Goal: Task Accomplishment & Management: Use online tool/utility

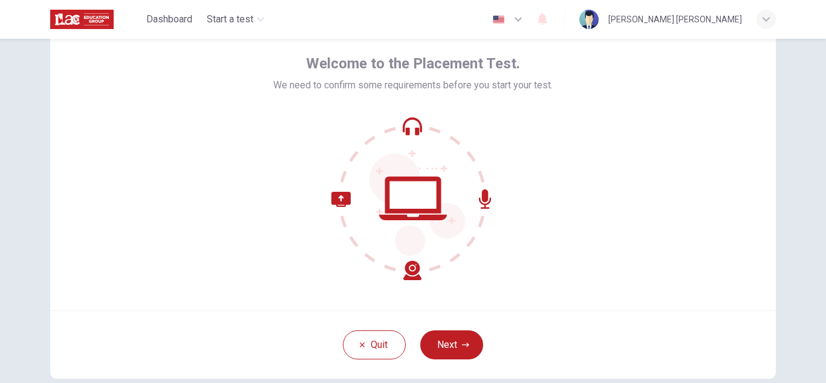
scroll to position [35, 0]
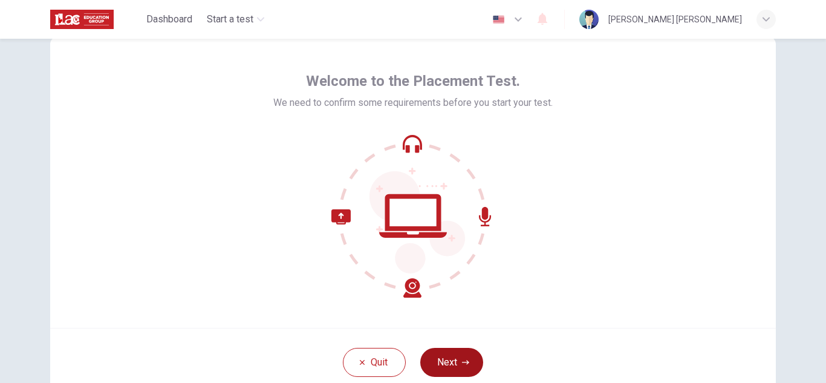
click at [450, 359] on button "Next" at bounding box center [451, 362] width 63 height 29
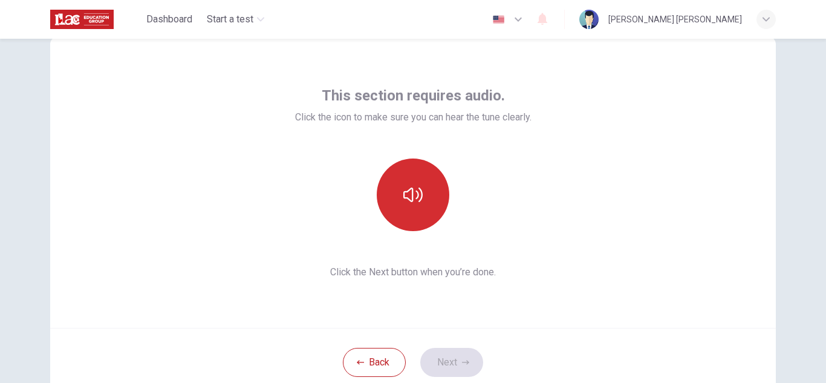
click at [411, 189] on icon "button" at bounding box center [412, 194] width 19 height 19
click at [403, 198] on icon "button" at bounding box center [412, 194] width 19 height 15
click at [404, 199] on icon "button" at bounding box center [412, 194] width 19 height 15
click at [442, 363] on button "Next" at bounding box center [451, 362] width 63 height 29
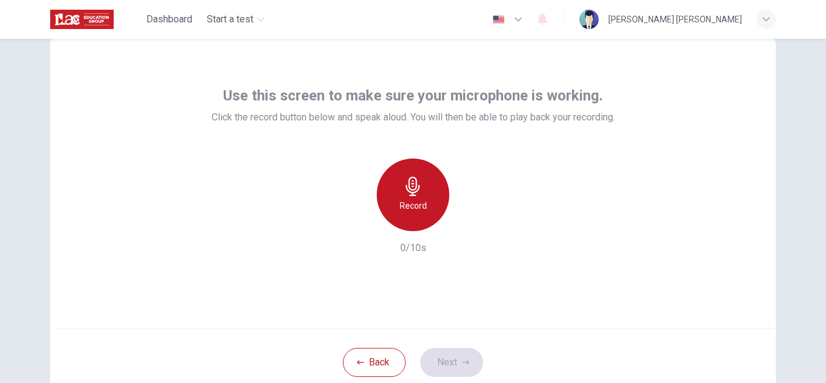
click at [416, 196] on div "Record" at bounding box center [413, 194] width 73 height 73
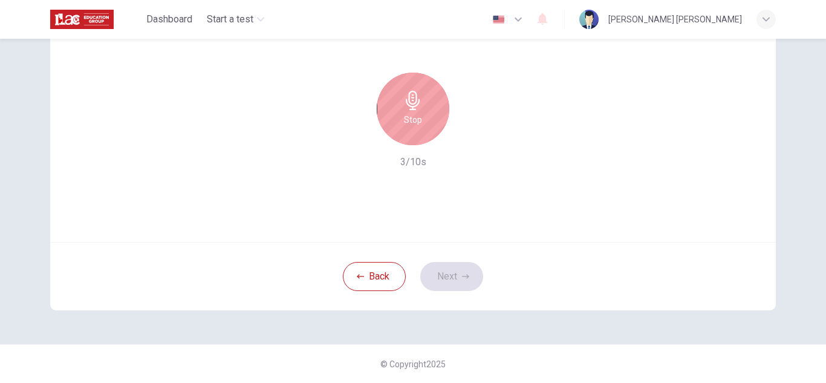
scroll to position [0, 0]
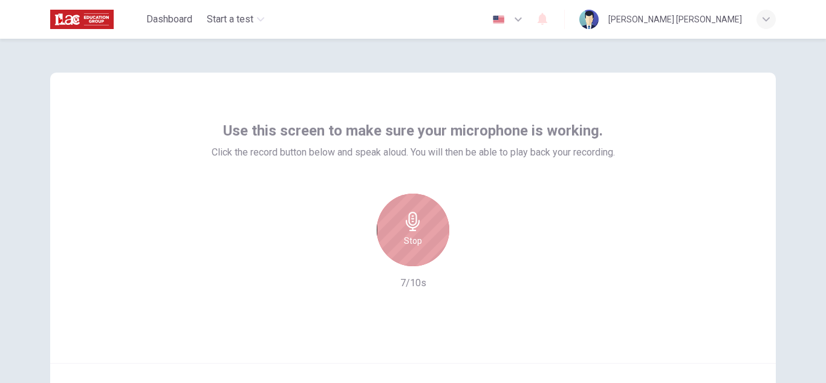
click at [407, 229] on icon "button" at bounding box center [412, 221] width 19 height 19
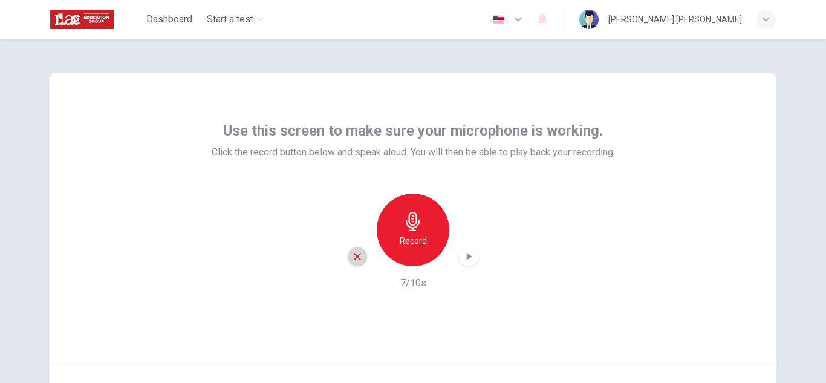
click at [352, 261] on icon "button" at bounding box center [357, 256] width 11 height 11
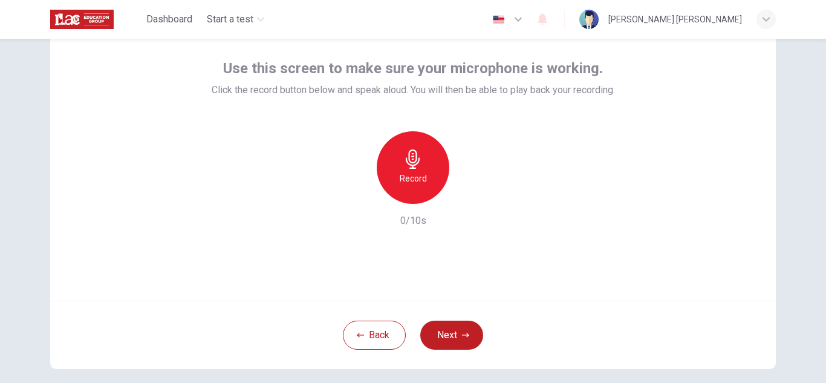
scroll to position [60, 0]
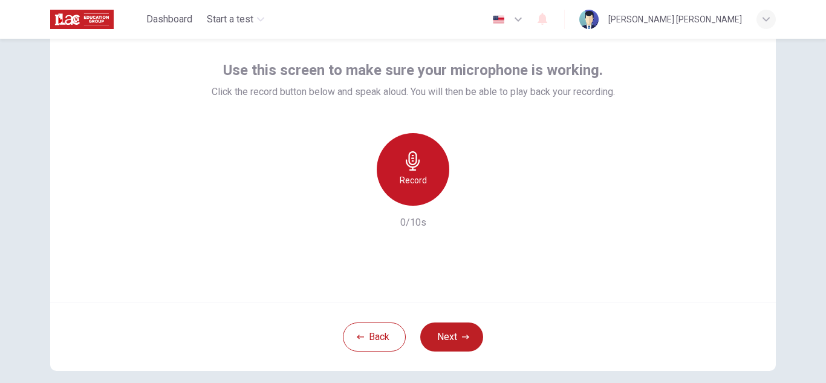
click at [402, 174] on h6 "Record" at bounding box center [413, 180] width 27 height 15
click at [464, 199] on icon "button" at bounding box center [468, 196] width 12 height 12
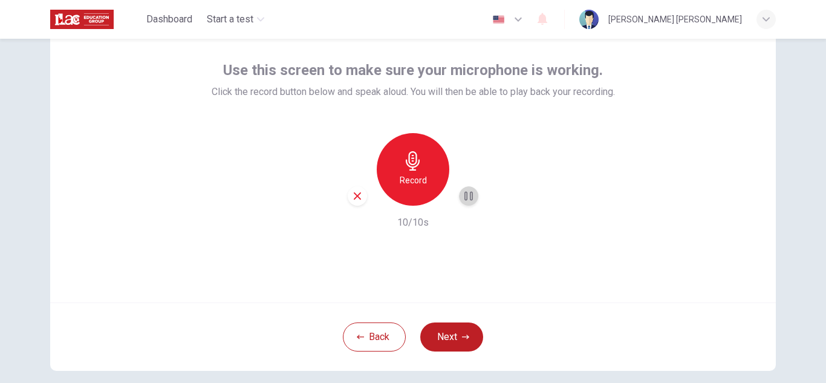
click at [464, 199] on icon "button" at bounding box center [468, 196] width 12 height 12
click at [422, 172] on div "Record" at bounding box center [413, 169] width 73 height 73
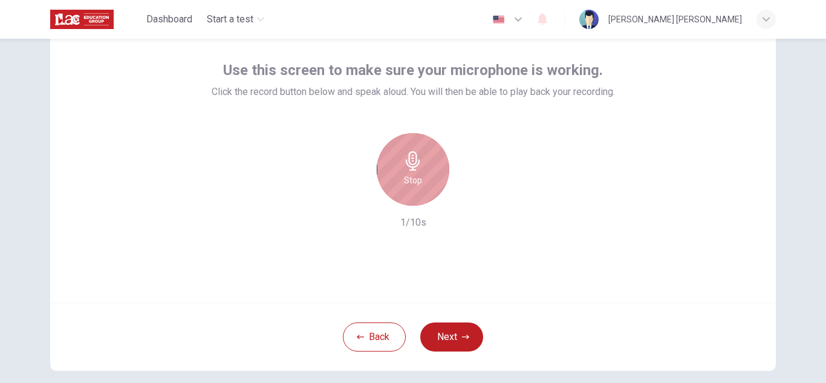
click at [422, 172] on div "Stop" at bounding box center [413, 169] width 73 height 73
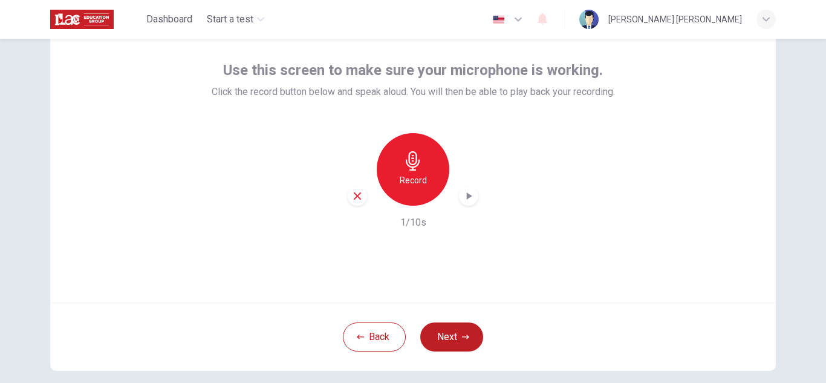
click at [354, 199] on icon "button" at bounding box center [357, 195] width 11 height 11
click at [410, 172] on div "Record" at bounding box center [413, 169] width 73 height 73
click at [460, 344] on button "Next" at bounding box center [451, 336] width 63 height 29
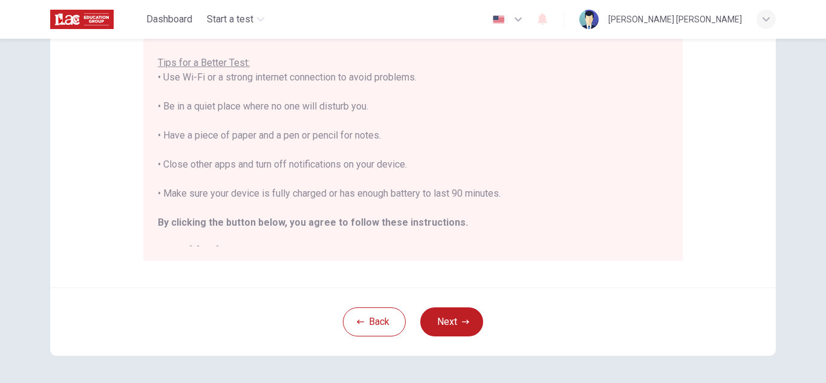
scroll to position [253, 0]
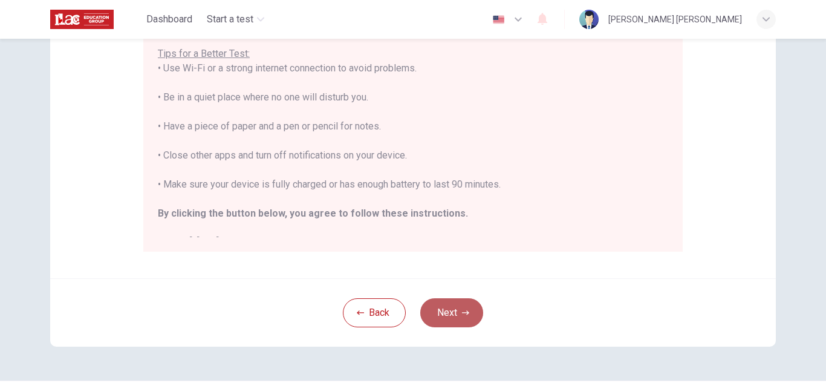
click at [447, 319] on button "Next" at bounding box center [451, 312] width 63 height 29
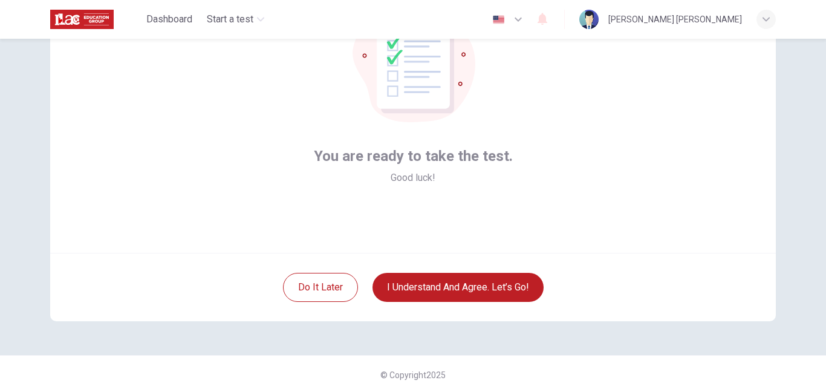
scroll to position [111, 0]
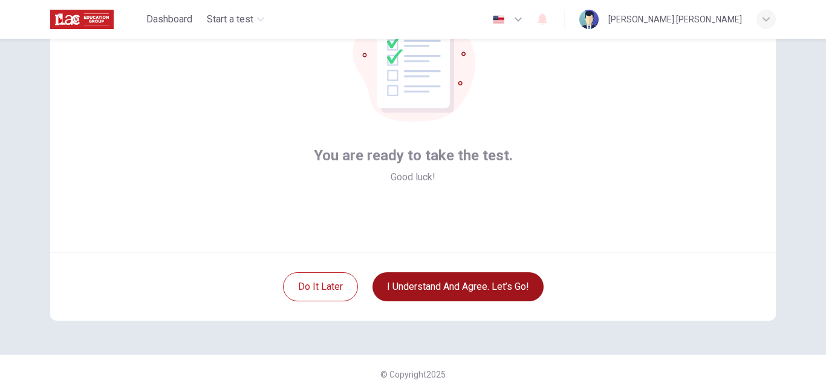
click at [403, 286] on button "I understand and agree. Let’s go!" at bounding box center [457, 286] width 171 height 29
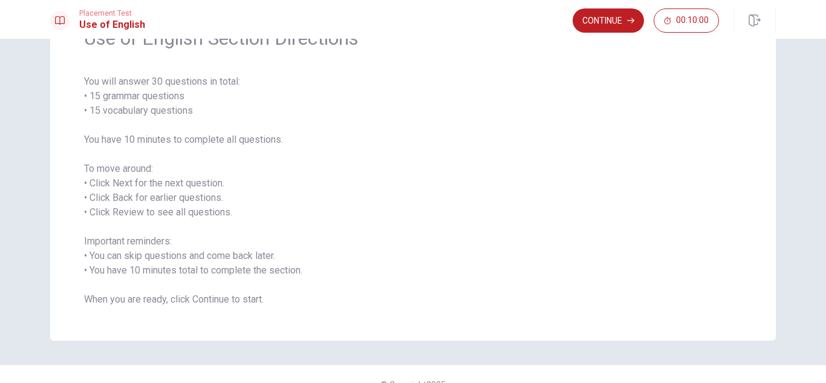
scroll to position [91, 0]
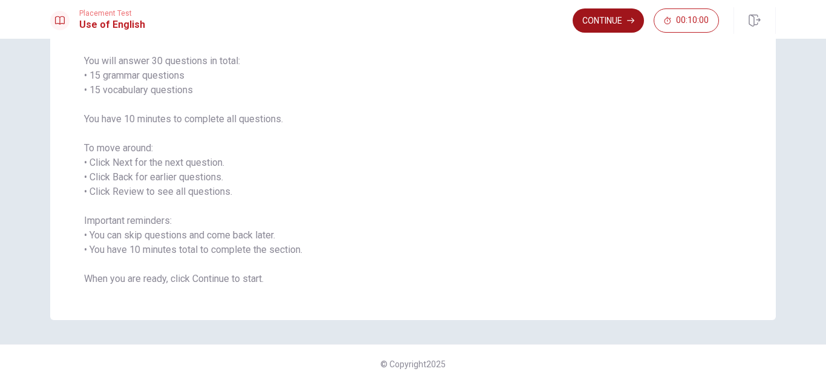
click at [609, 21] on button "Continue" at bounding box center [607, 20] width 71 height 24
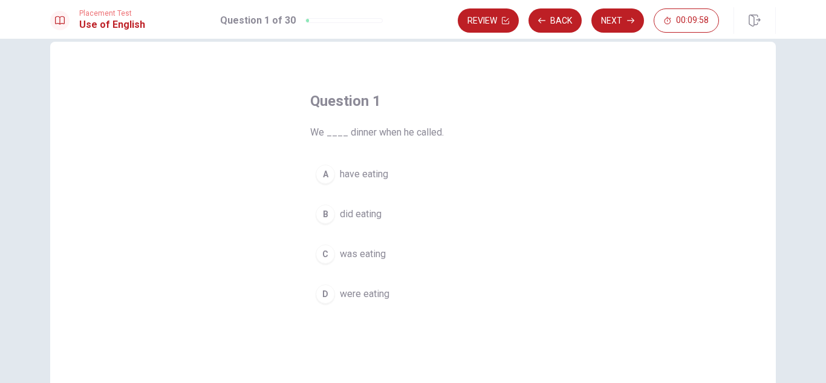
scroll to position [19, 0]
click at [327, 258] on div "C" at bounding box center [325, 256] width 19 height 19
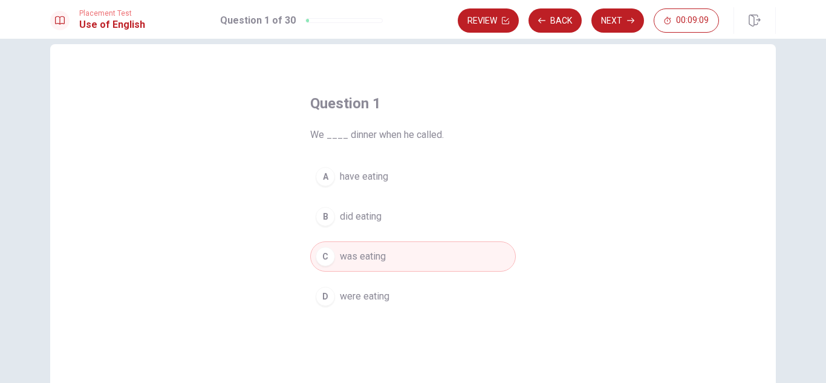
click at [323, 290] on div "D" at bounding box center [325, 295] width 19 height 19
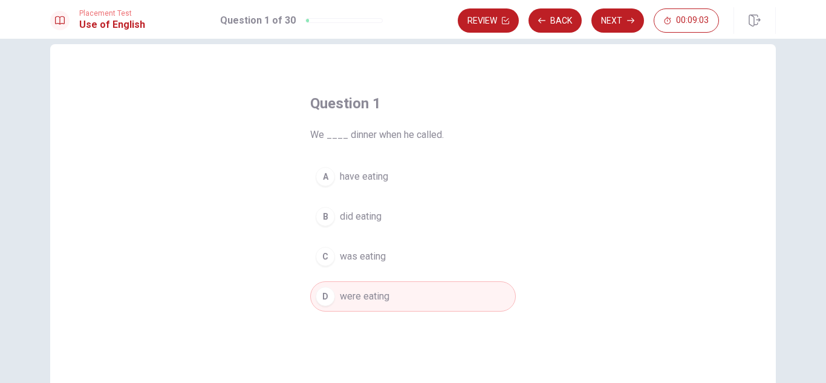
click at [326, 259] on div "C" at bounding box center [325, 256] width 19 height 19
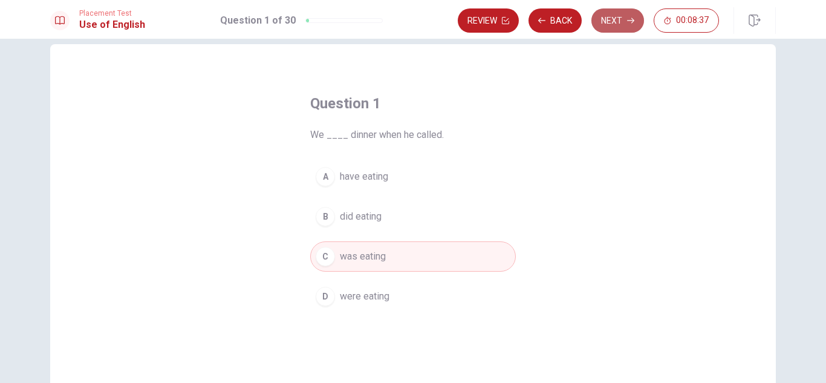
click at [608, 21] on button "Next" at bounding box center [617, 20] width 53 height 24
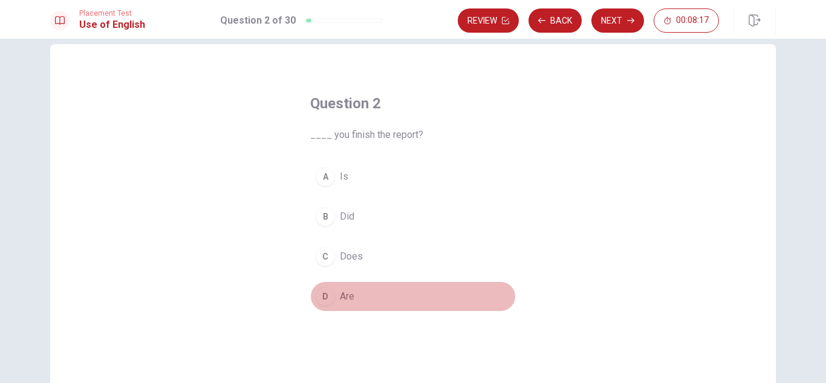
click at [354, 299] on button "D Are" at bounding box center [413, 296] width 206 height 30
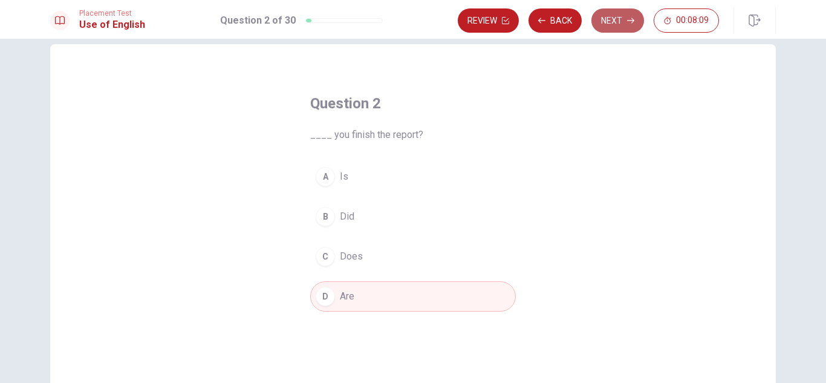
click at [611, 21] on button "Next" at bounding box center [617, 20] width 53 height 24
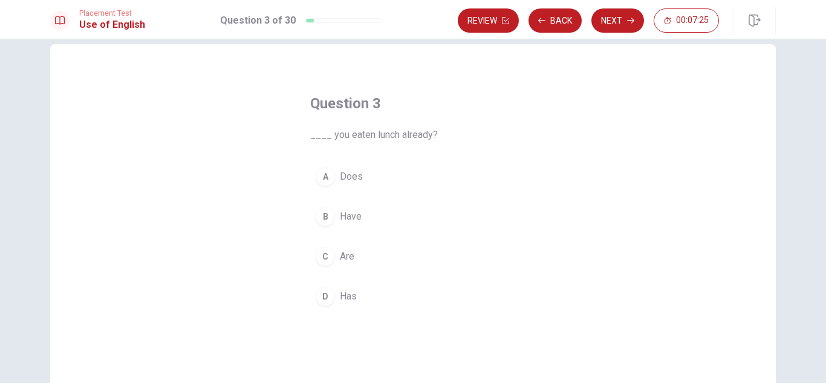
click at [351, 258] on span "Are" at bounding box center [347, 256] width 15 height 15
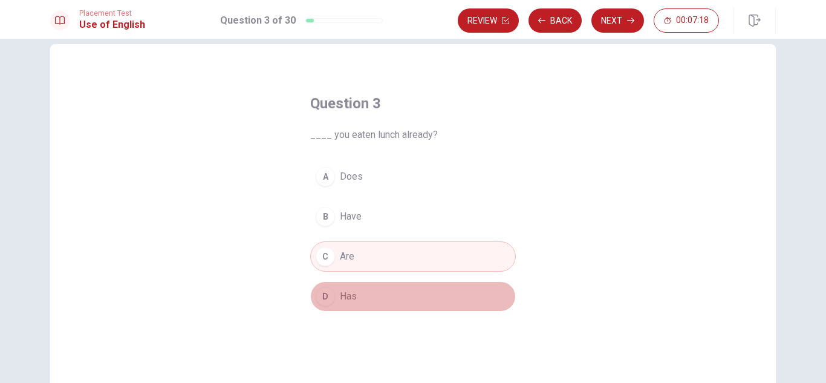
click at [350, 295] on span "Has" at bounding box center [348, 296] width 17 height 15
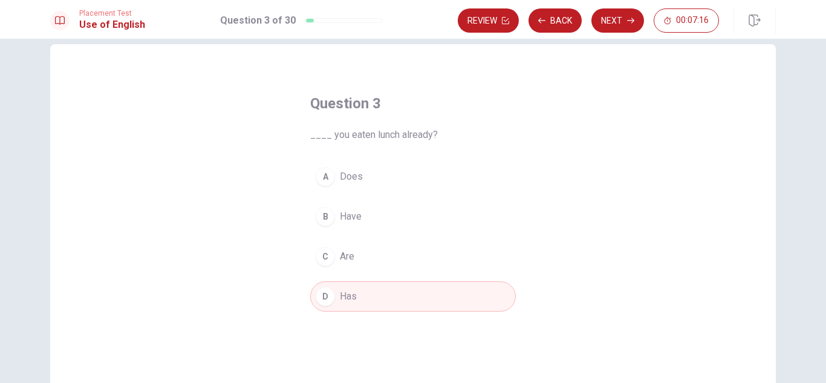
click at [346, 250] on span "Are" at bounding box center [347, 256] width 15 height 15
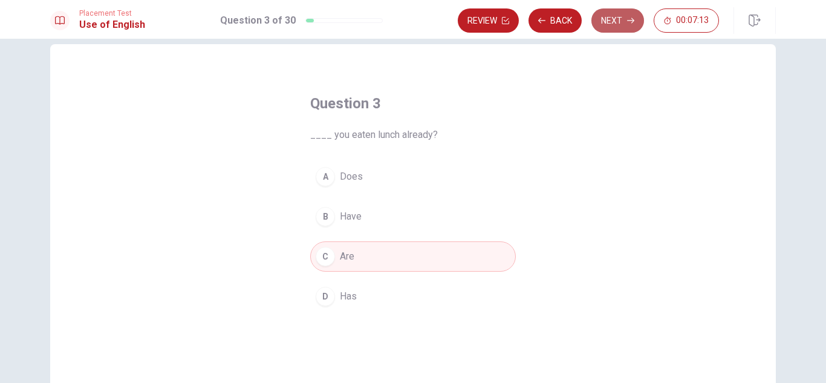
click at [621, 18] on button "Next" at bounding box center [617, 20] width 53 height 24
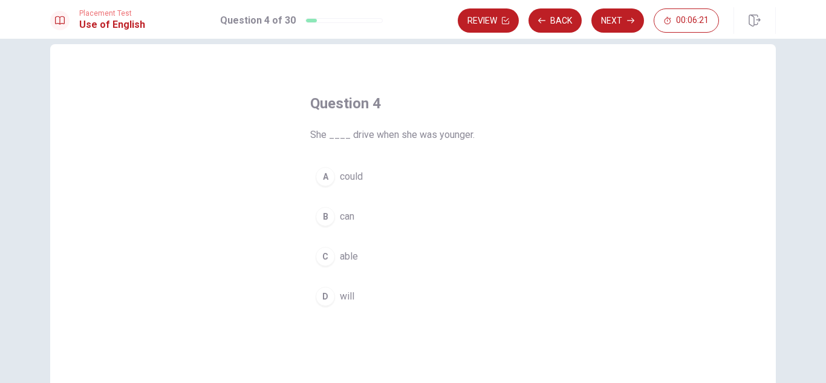
click at [343, 214] on span "can" at bounding box center [347, 216] width 15 height 15
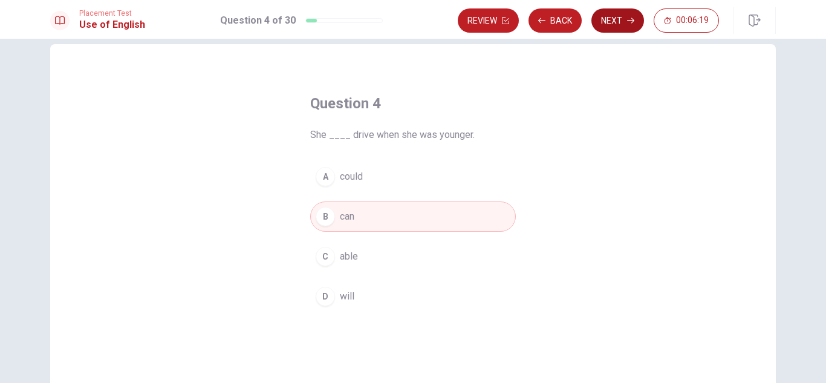
click at [618, 27] on button "Next" at bounding box center [617, 20] width 53 height 24
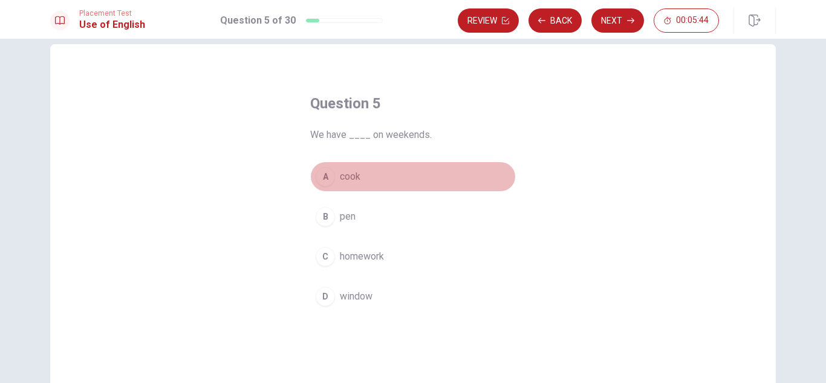
click at [347, 181] on span "cook" at bounding box center [350, 176] width 21 height 15
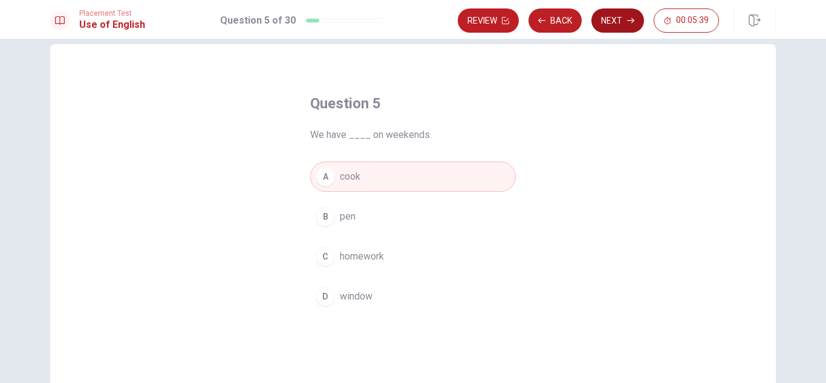
click at [624, 22] on button "Next" at bounding box center [617, 20] width 53 height 24
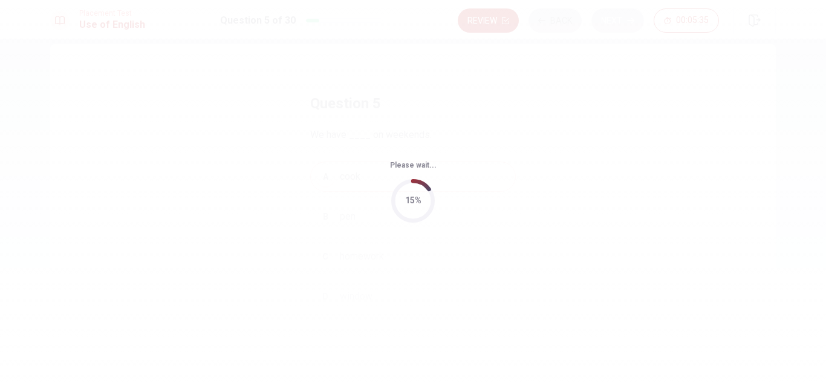
scroll to position [0, 0]
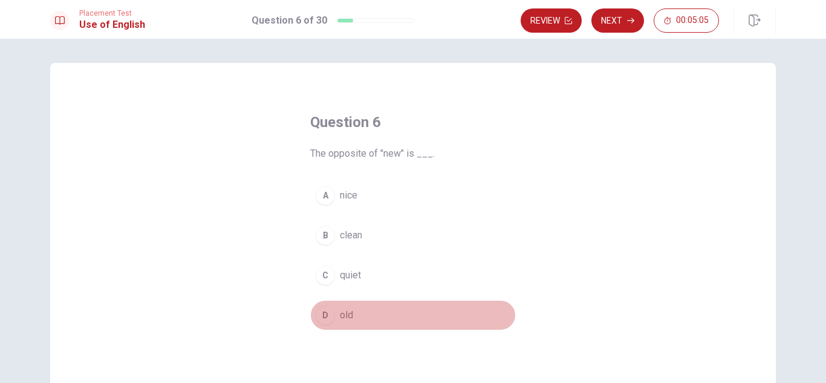
click at [343, 312] on span "old" at bounding box center [346, 315] width 13 height 15
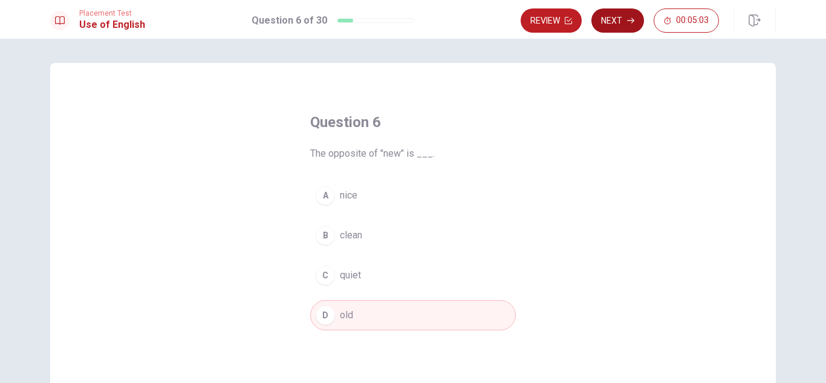
click at [607, 18] on button "Next" at bounding box center [617, 20] width 53 height 24
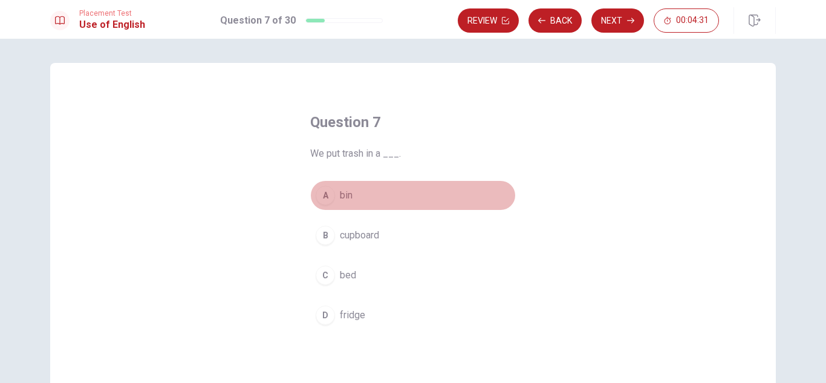
click at [348, 189] on span "bin" at bounding box center [346, 195] width 13 height 15
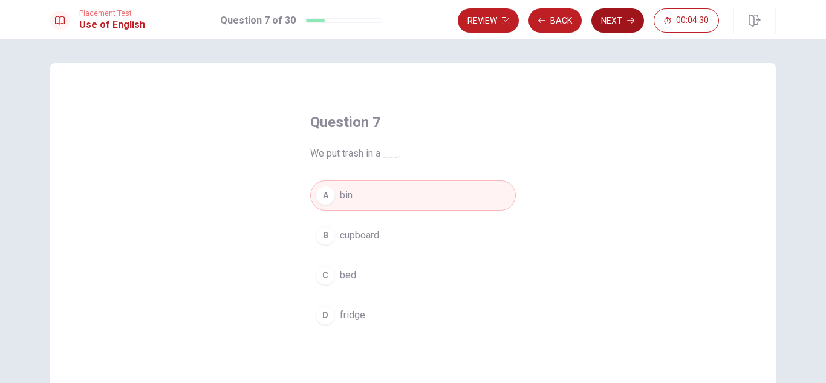
click at [619, 23] on button "Next" at bounding box center [617, 20] width 53 height 24
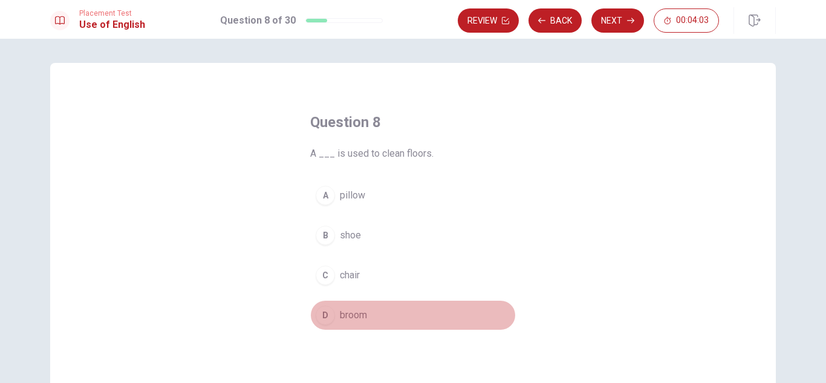
click at [345, 322] on span "broom" at bounding box center [353, 315] width 27 height 15
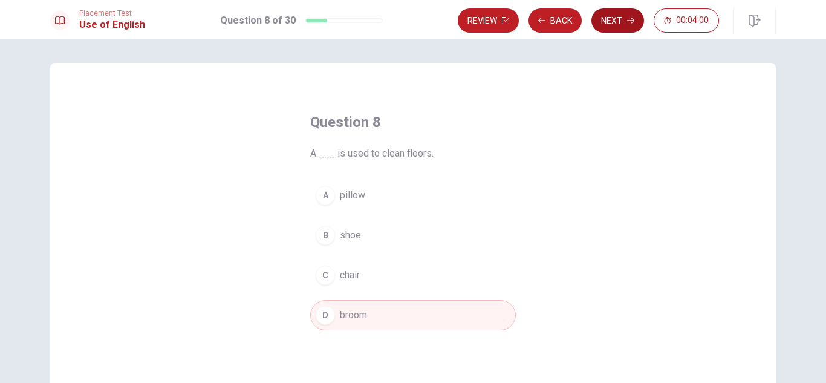
click at [613, 19] on button "Next" at bounding box center [617, 20] width 53 height 24
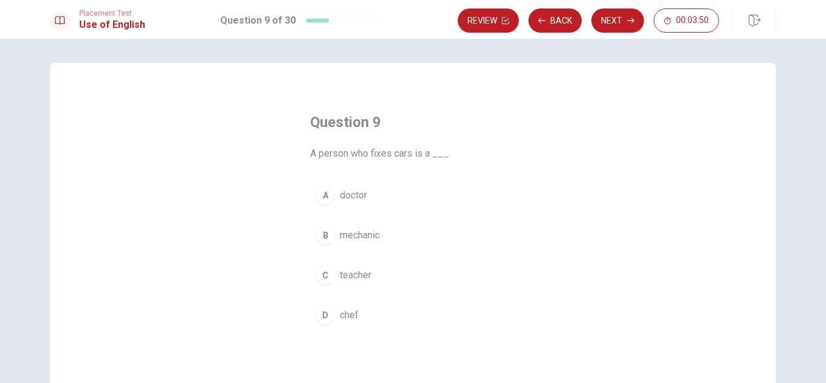
click at [349, 238] on span "mechanic" at bounding box center [360, 235] width 40 height 15
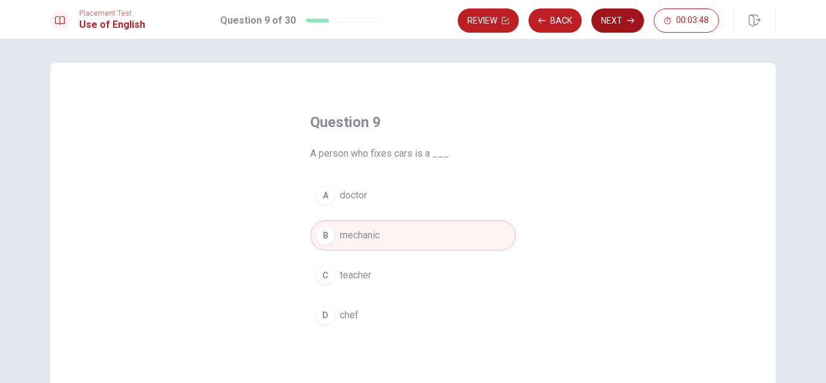
click at [608, 23] on button "Next" at bounding box center [617, 20] width 53 height 24
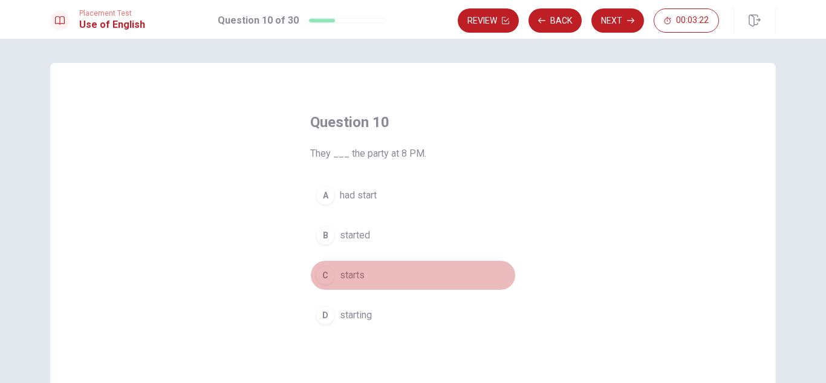
click at [325, 274] on div "C" at bounding box center [325, 274] width 19 height 19
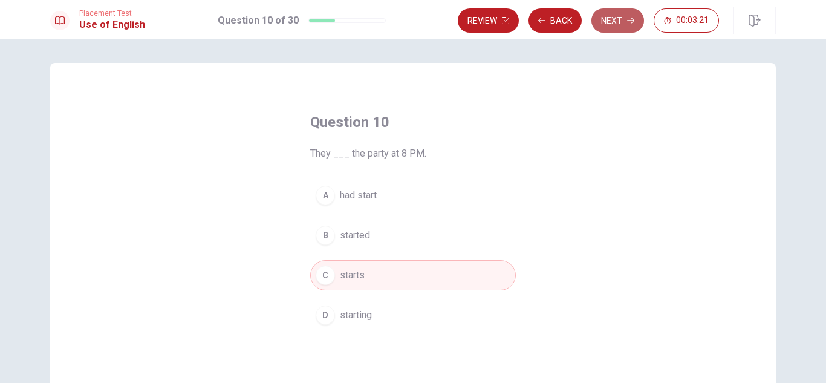
click at [618, 15] on button "Next" at bounding box center [617, 20] width 53 height 24
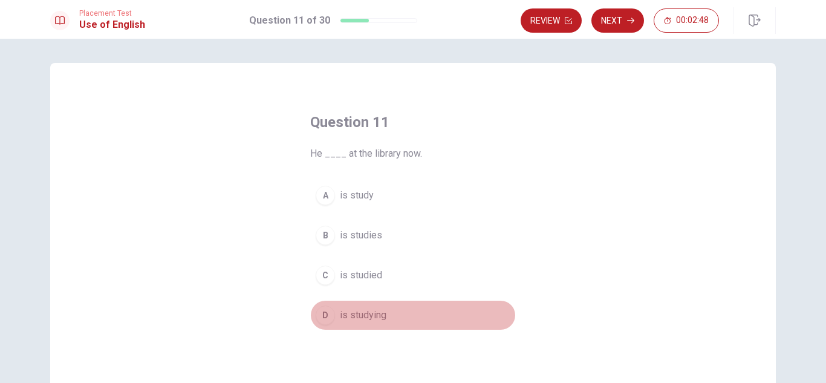
click at [349, 317] on span "is studying" at bounding box center [363, 315] width 47 height 15
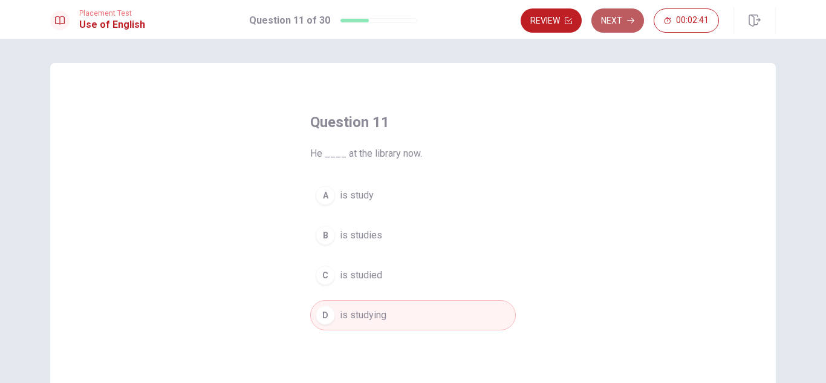
click at [616, 20] on button "Next" at bounding box center [617, 20] width 53 height 24
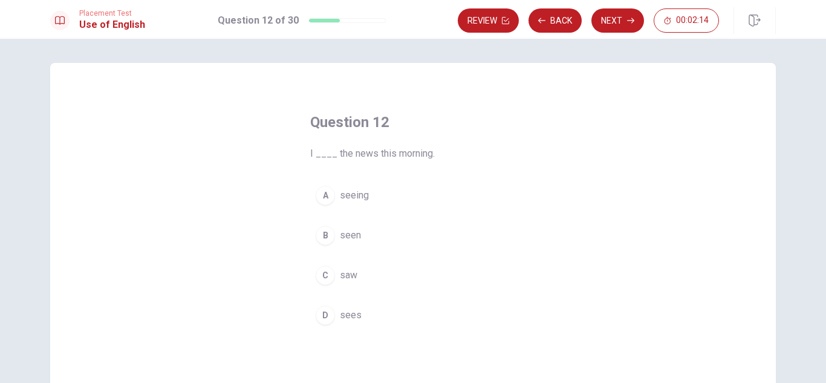
click at [349, 277] on span "saw" at bounding box center [349, 275] width 18 height 15
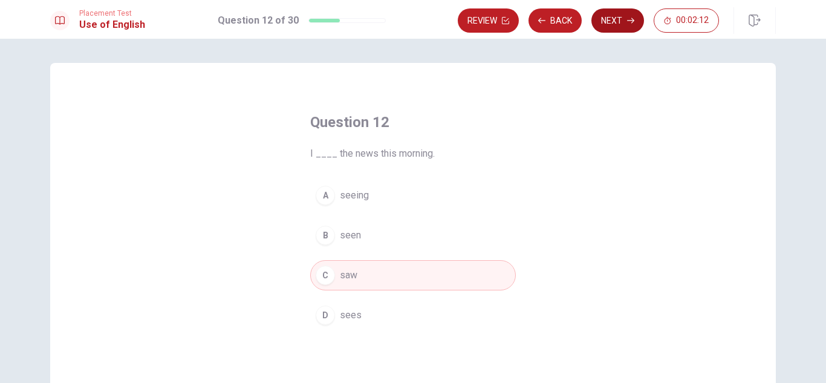
click at [612, 24] on button "Next" at bounding box center [617, 20] width 53 height 24
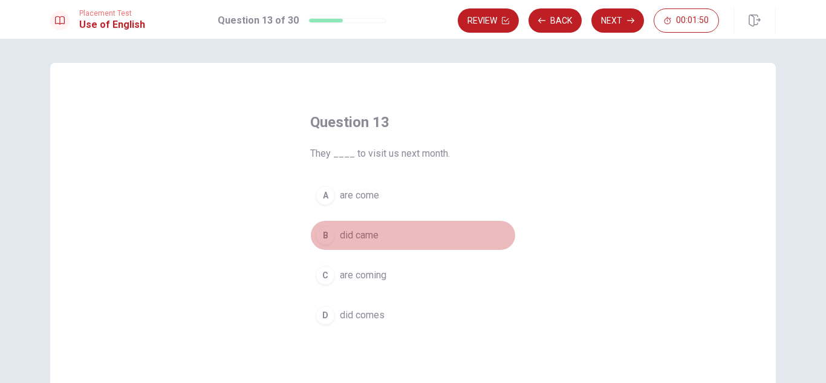
click at [360, 238] on span "did came" at bounding box center [359, 235] width 39 height 15
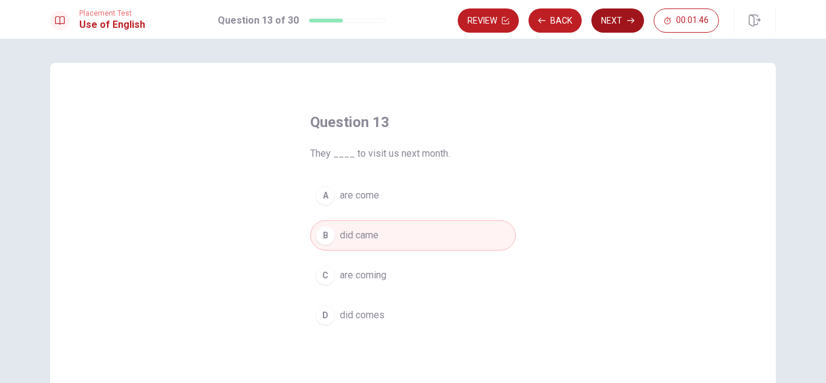
click at [604, 21] on button "Next" at bounding box center [617, 20] width 53 height 24
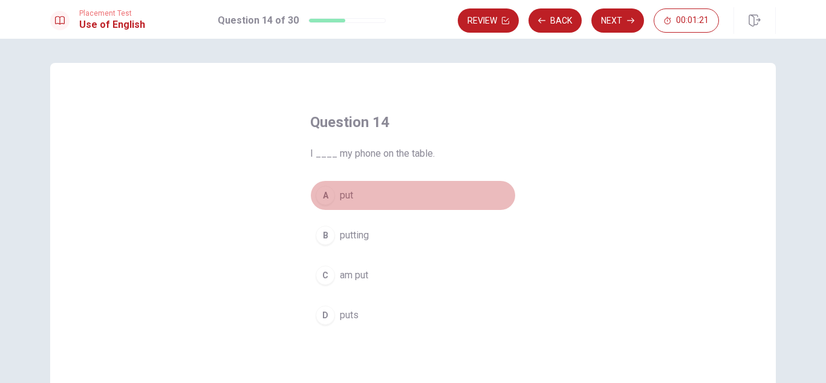
click at [324, 198] on div "A" at bounding box center [325, 195] width 19 height 19
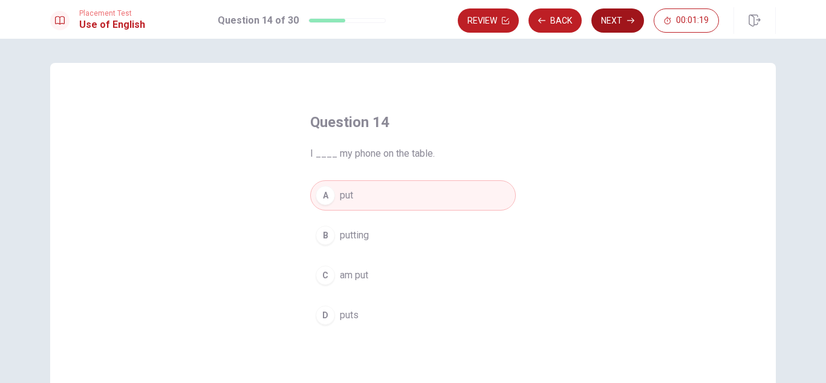
click at [621, 17] on button "Next" at bounding box center [617, 20] width 53 height 24
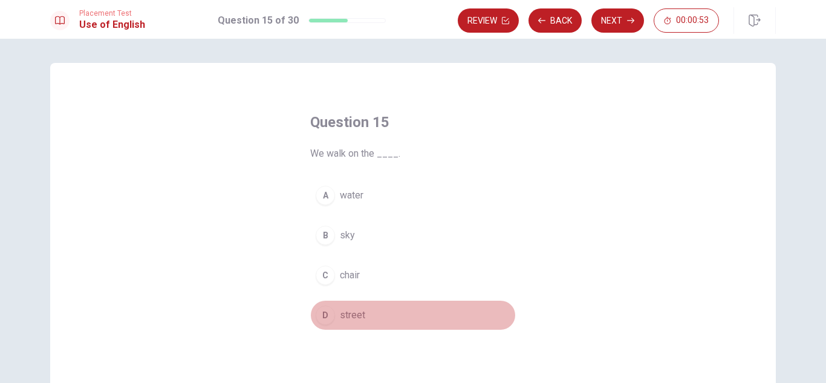
click at [366, 309] on button "D street" at bounding box center [413, 315] width 206 height 30
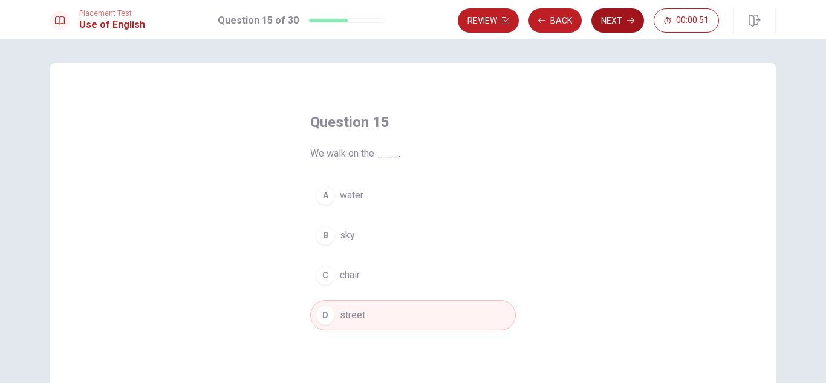
click at [621, 22] on button "Next" at bounding box center [617, 20] width 53 height 24
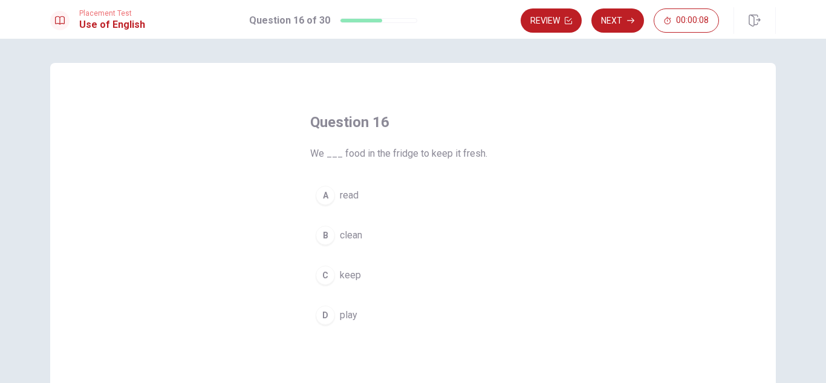
click at [332, 275] on button "C keep" at bounding box center [413, 275] width 206 height 30
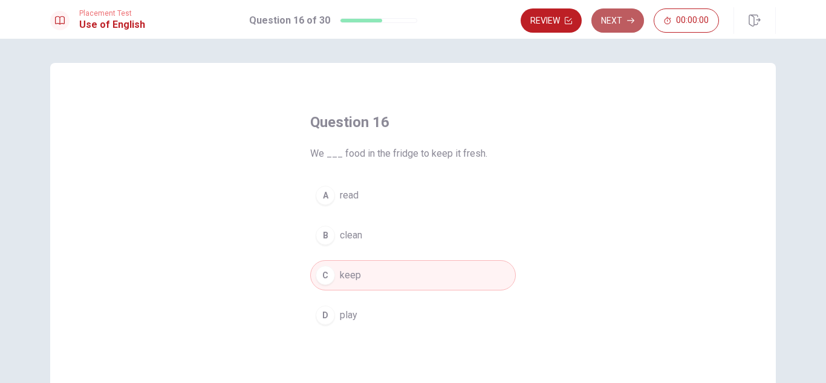
click at [621, 18] on button "Next" at bounding box center [617, 20] width 53 height 24
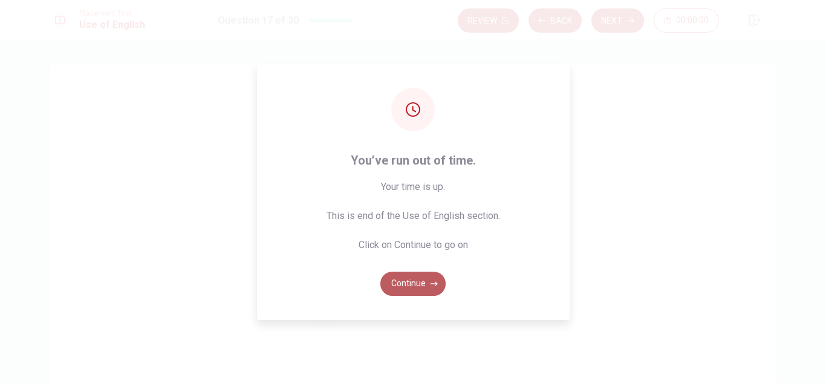
click at [410, 284] on button "Continue" at bounding box center [412, 283] width 65 height 24
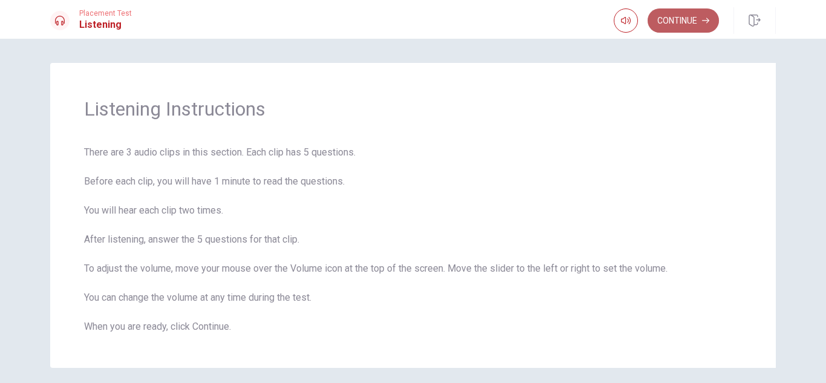
click at [681, 22] on button "Continue" at bounding box center [682, 20] width 71 height 24
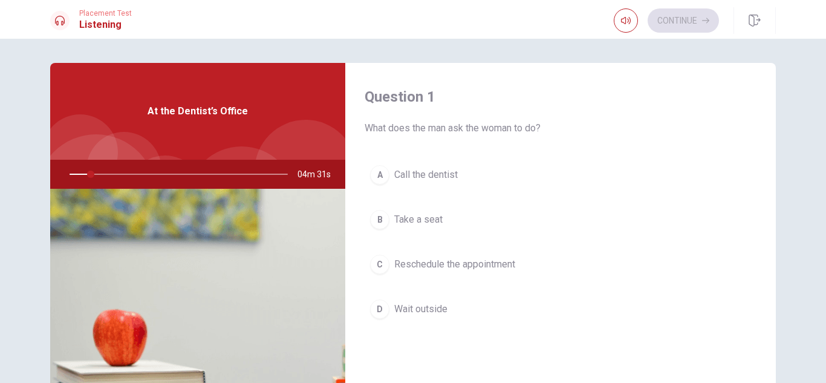
drag, startPoint x: 87, startPoint y: 173, endPoint x: 44, endPoint y: 175, distance: 42.9
click at [44, 175] on div "Question 1 What does the man ask the woman to do? A Call the dentist B Take a s…" at bounding box center [413, 273] width 764 height 420
click at [69, 173] on div at bounding box center [176, 174] width 242 height 29
click at [88, 177] on div at bounding box center [176, 174] width 242 height 29
drag, startPoint x: 93, startPoint y: 177, endPoint x: 48, endPoint y: 164, distance: 47.2
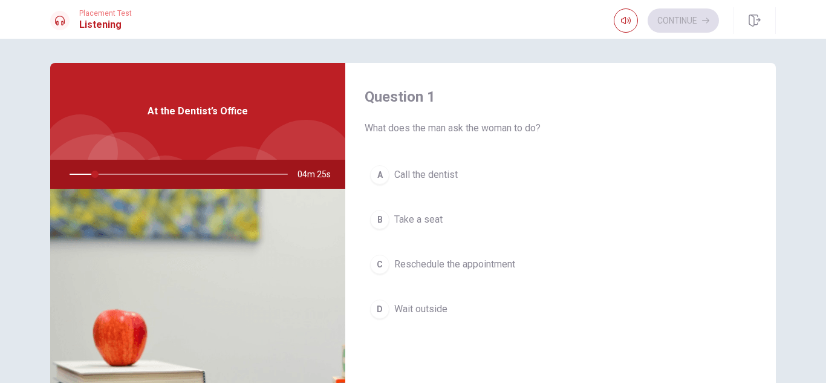
click at [50, 164] on div "04m 25s" at bounding box center [197, 174] width 295 height 29
click at [381, 178] on div "A" at bounding box center [379, 174] width 19 height 19
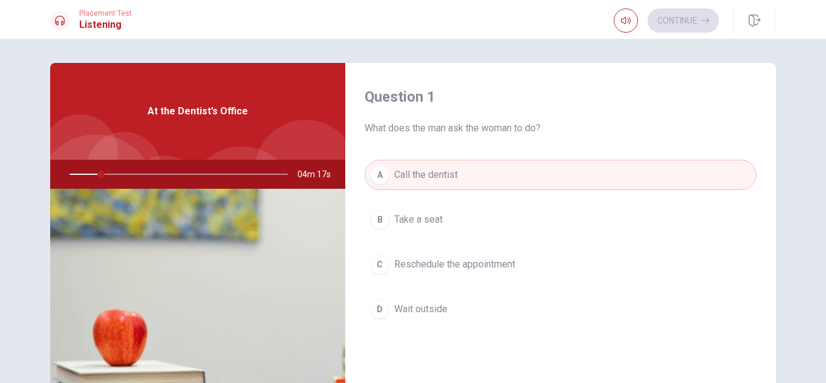
drag, startPoint x: 95, startPoint y: 172, endPoint x: 8, endPoint y: 169, distance: 86.5
click at [8, 169] on div "Question 1 What does the man ask the woman to do? A Call the dentist B Take a s…" at bounding box center [413, 211] width 826 height 344
click at [70, 173] on div at bounding box center [176, 174] width 242 height 29
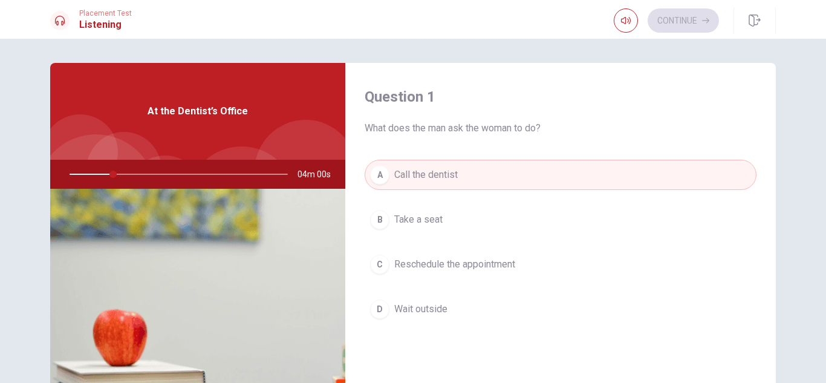
drag, startPoint x: 109, startPoint y: 174, endPoint x: 56, endPoint y: 166, distance: 53.8
click at [56, 166] on div at bounding box center [176, 174] width 242 height 29
click at [114, 172] on div at bounding box center [176, 174] width 242 height 29
click at [102, 175] on div at bounding box center [176, 174] width 242 height 29
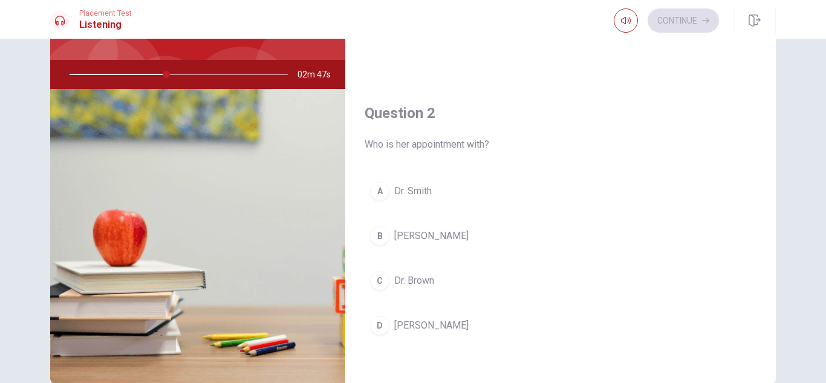
scroll to position [254, 0]
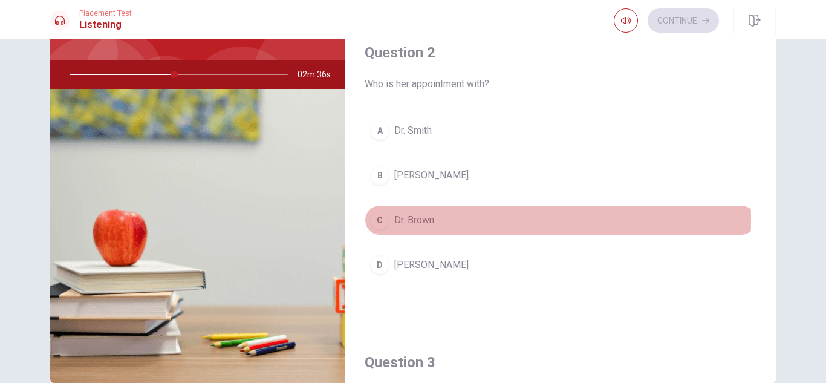
click at [414, 219] on span "Dr. Brown" at bounding box center [414, 220] width 40 height 15
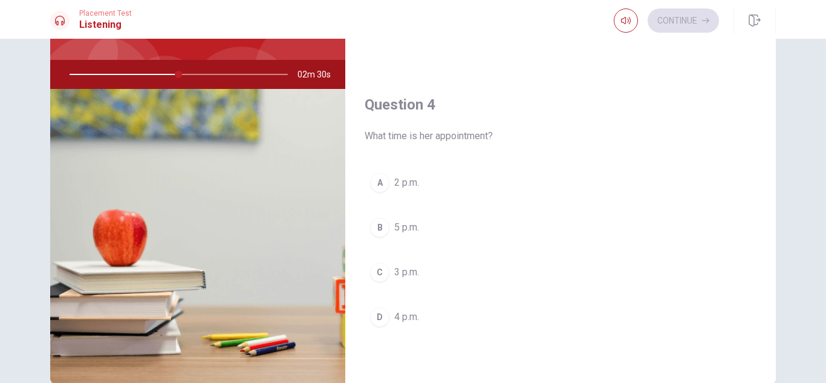
scroll to position [823, 0]
click at [420, 274] on button "C 3 p.m." at bounding box center [560, 269] width 392 height 30
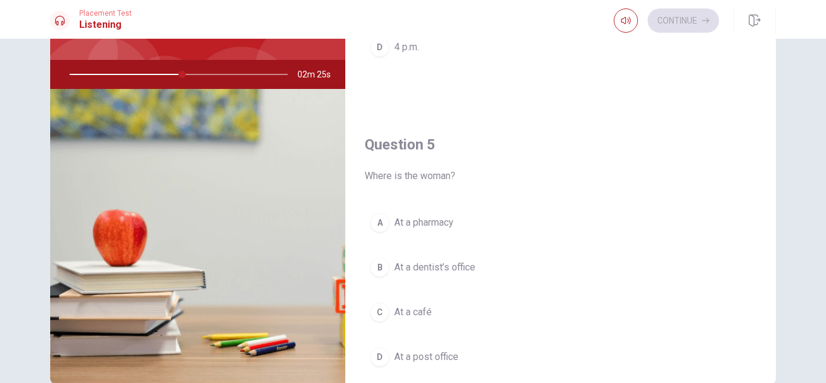
scroll to position [1102, 0]
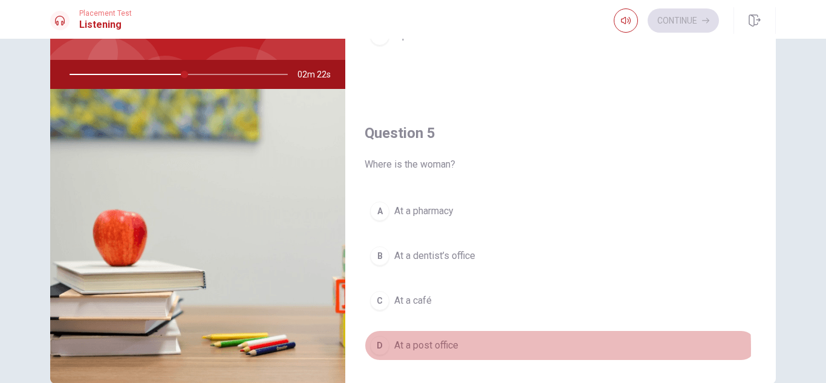
click at [432, 348] on span "At a post office" at bounding box center [426, 345] width 64 height 15
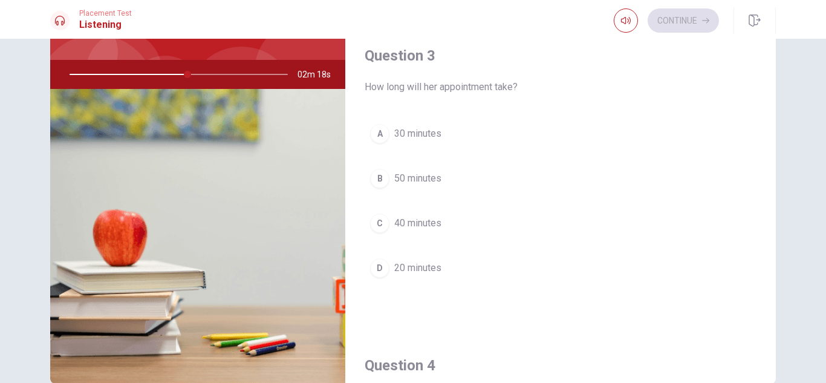
scroll to position [553, 0]
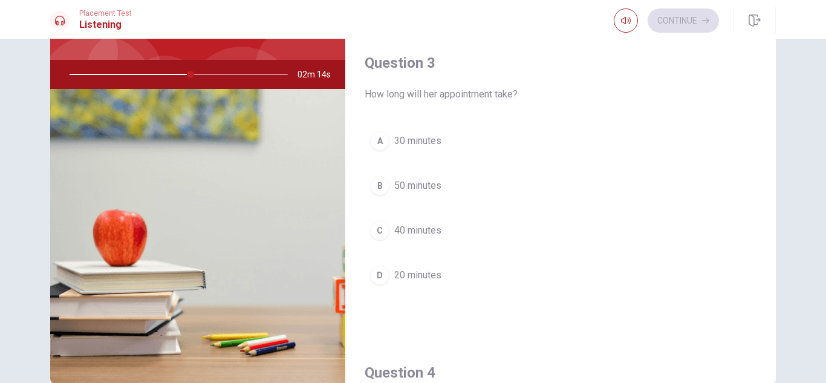
click at [413, 186] on span "50 minutes" at bounding box center [417, 185] width 47 height 15
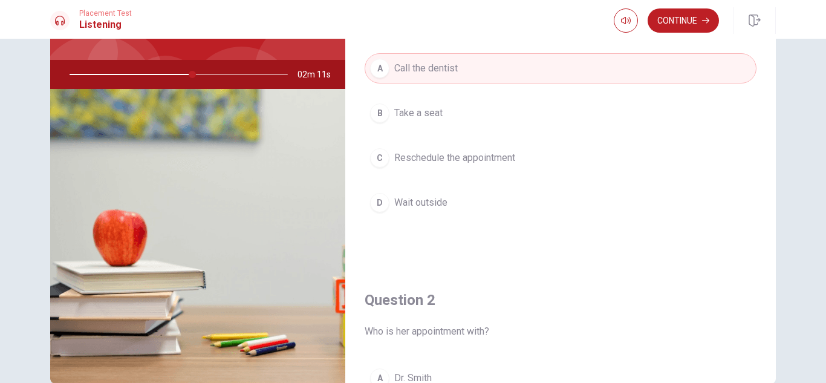
scroll to position [0, 0]
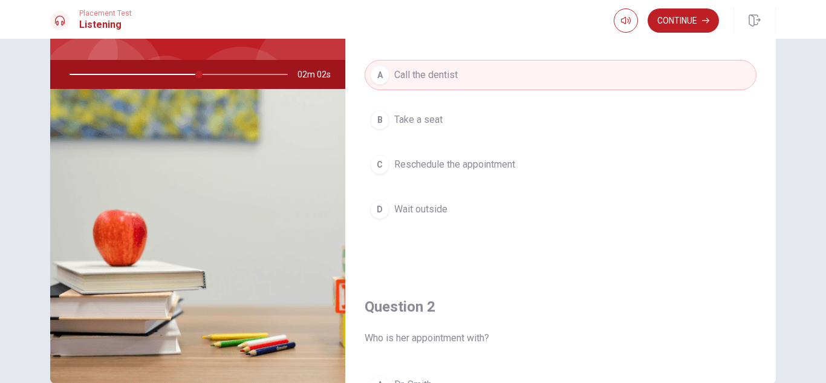
click at [213, 70] on div at bounding box center [176, 74] width 242 height 29
drag, startPoint x: 196, startPoint y: 73, endPoint x: 91, endPoint y: 66, distance: 105.4
click at [91, 66] on div at bounding box center [176, 74] width 242 height 29
click at [88, 73] on div at bounding box center [176, 74] width 242 height 29
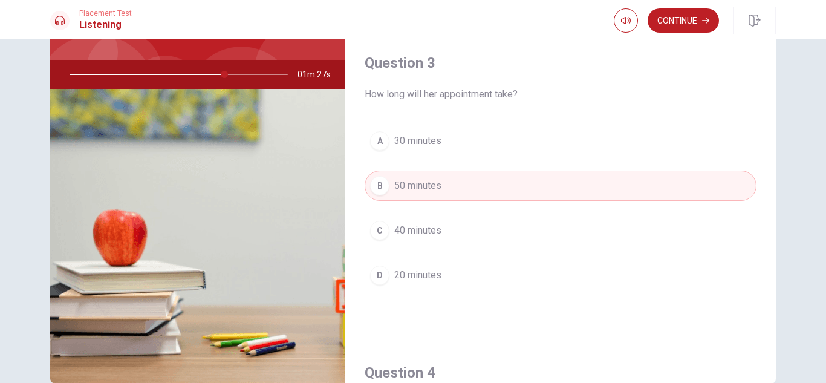
scroll to position [592, 0]
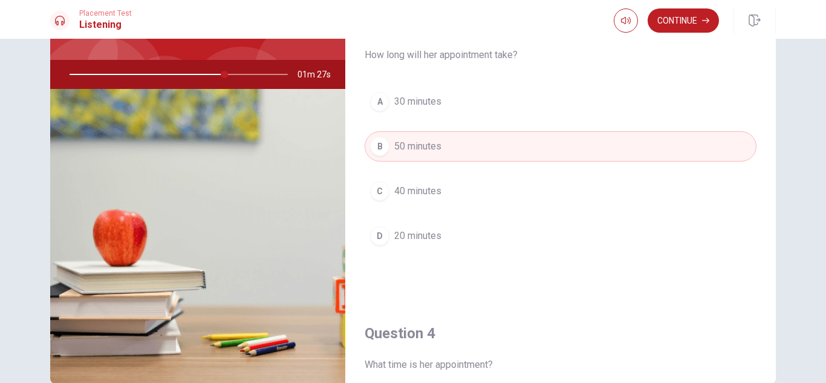
drag, startPoint x: 780, startPoint y: 230, endPoint x: 777, endPoint y: 246, distance: 15.9
click at [777, 246] on div "Question 1 What does the man ask the woman to do? A Call the dentist B Take a s…" at bounding box center [413, 173] width 764 height 420
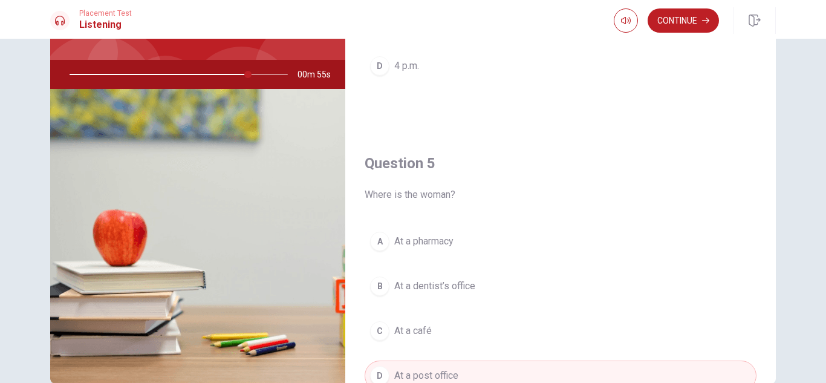
scroll to position [1081, 0]
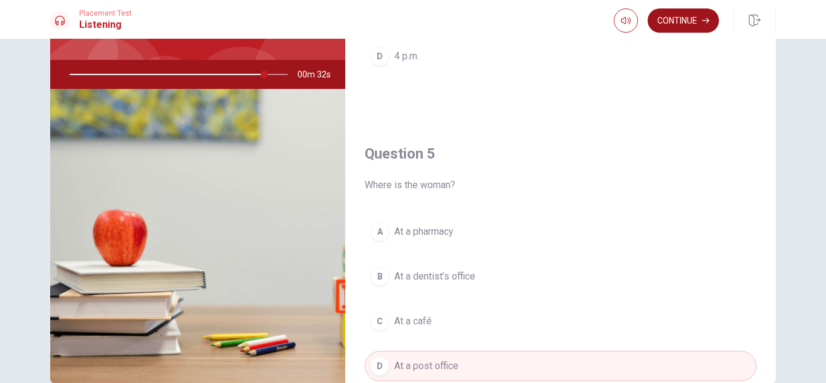
click at [676, 17] on button "Continue" at bounding box center [682, 20] width 71 height 24
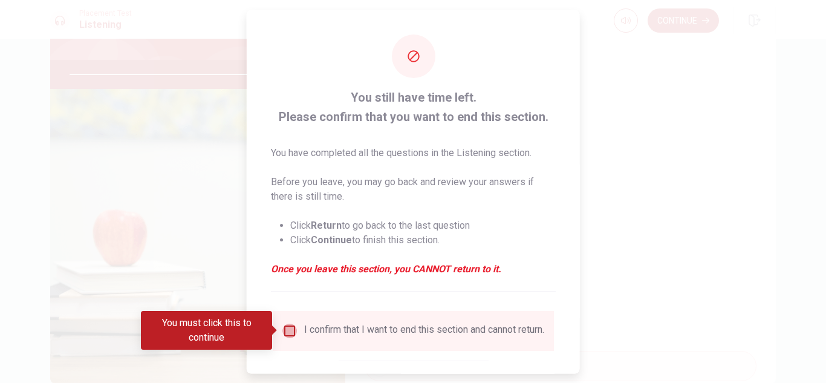
click at [291, 330] on input "You must click this to continue" at bounding box center [289, 330] width 15 height 15
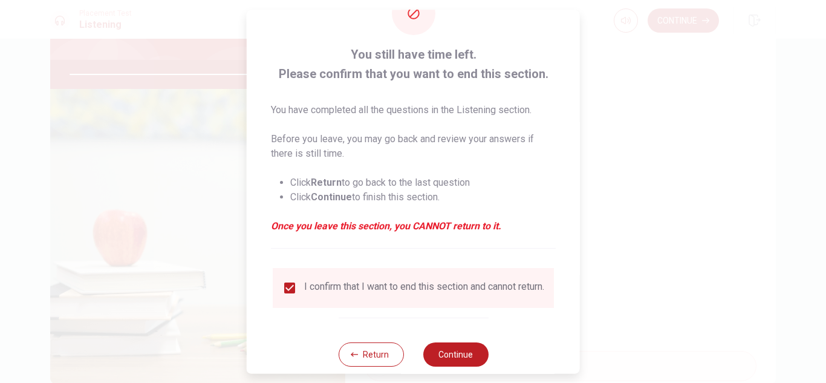
scroll to position [68, 0]
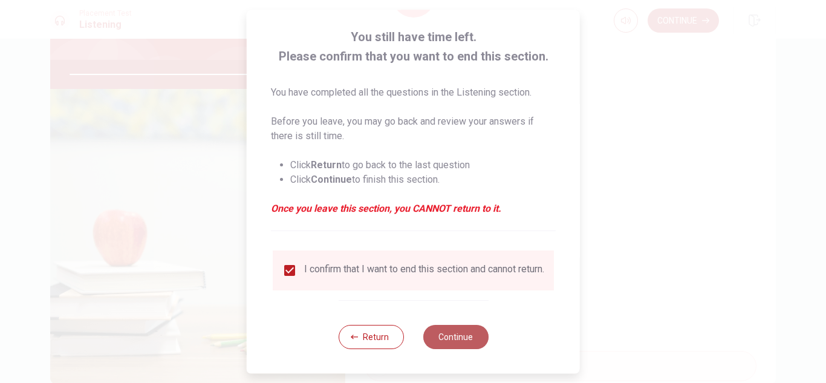
click at [443, 337] on button "Continue" at bounding box center [454, 337] width 65 height 24
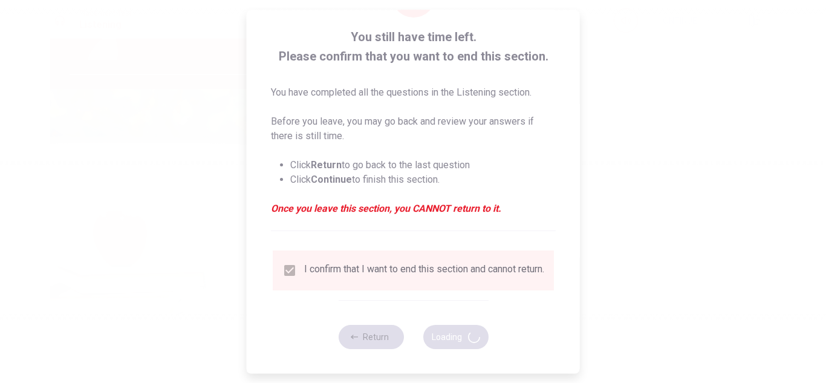
type input "93"
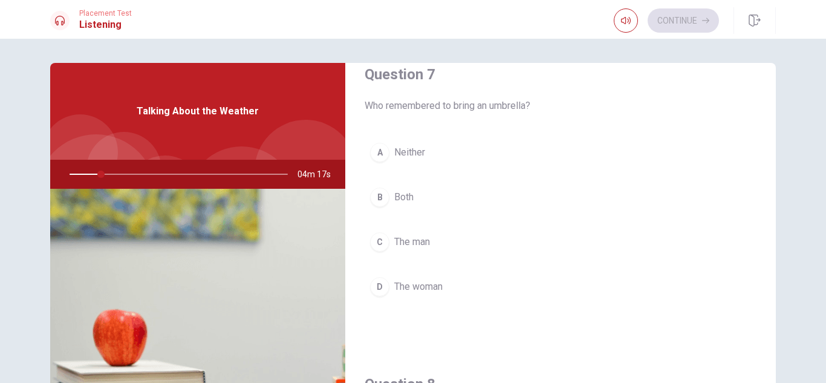
scroll to position [0, 0]
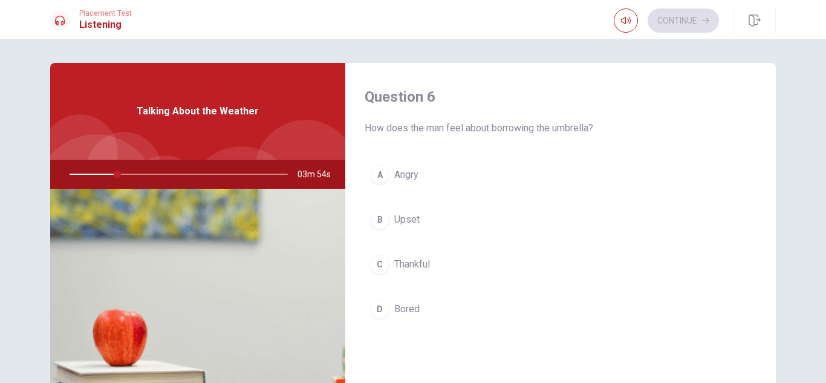
drag, startPoint x: 765, startPoint y: 115, endPoint x: 774, endPoint y: 192, distance: 77.2
click at [774, 192] on div "Question 6 How does the man feel about borrowing the umbrella? A Angry B Upset …" at bounding box center [413, 273] width 764 height 420
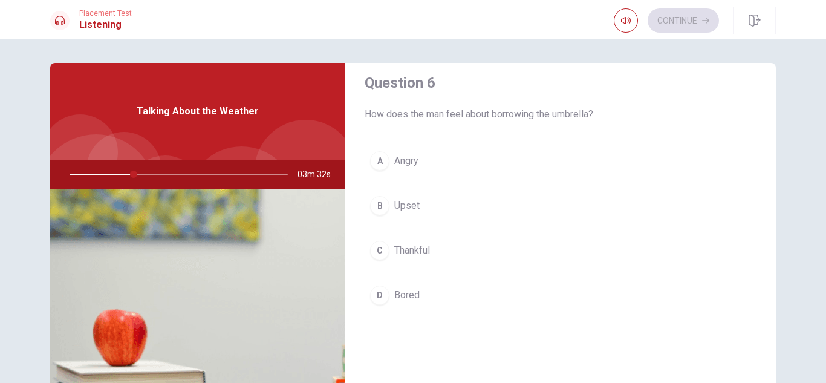
scroll to position [19, 0]
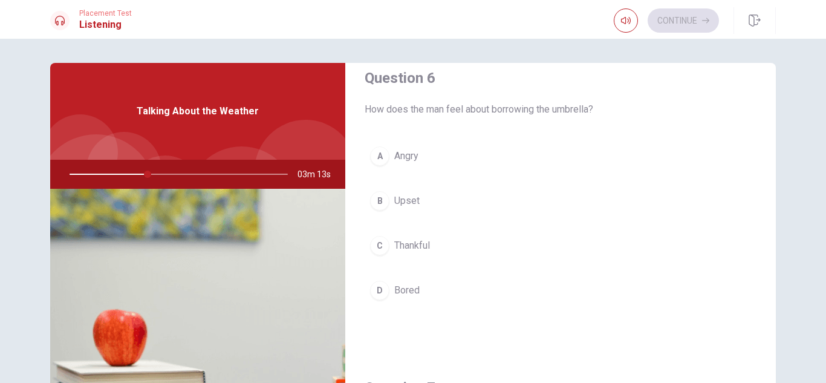
click at [502, 240] on button "C Thankful" at bounding box center [560, 245] width 392 height 30
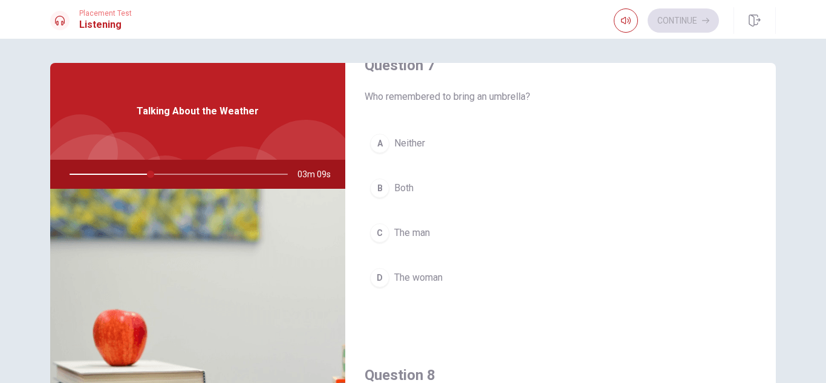
scroll to position [332, 0]
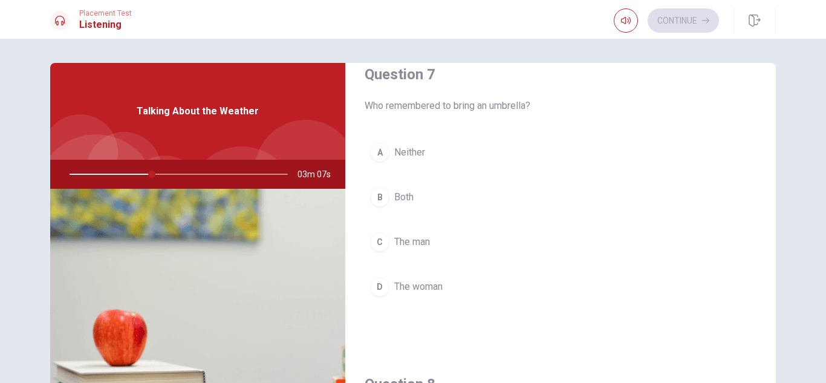
click at [409, 241] on span "The man" at bounding box center [412, 242] width 36 height 15
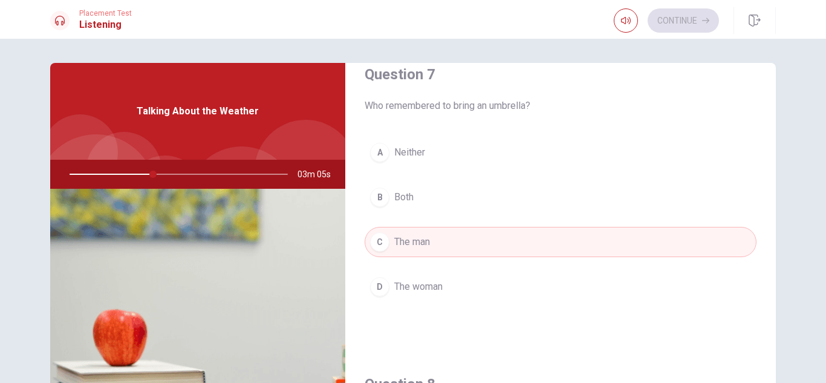
click at [441, 294] on button "D The woman" at bounding box center [560, 286] width 392 height 30
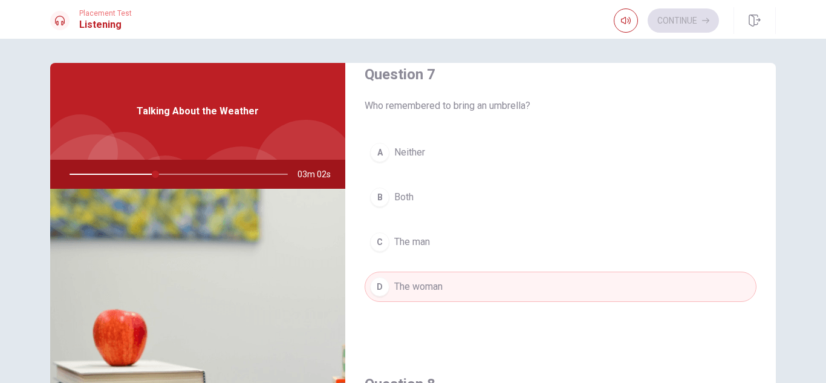
drag, startPoint x: 772, startPoint y: 207, endPoint x: 776, endPoint y: 259, distance: 52.1
click at [776, 259] on div "Question 6 How does the man feel about borrowing the umbrella? A Angry B Upset …" at bounding box center [413, 273] width 764 height 420
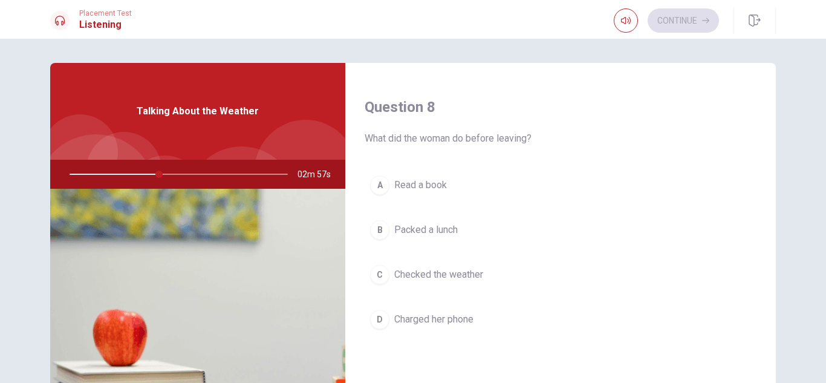
scroll to position [601, 0]
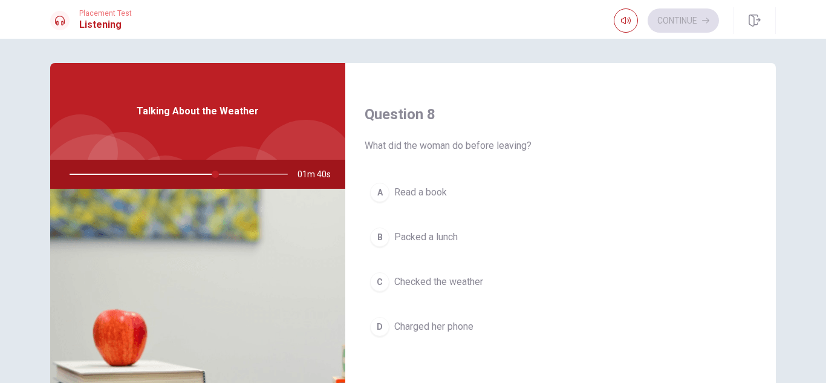
click at [451, 280] on span "Checked the weather" at bounding box center [438, 281] width 89 height 15
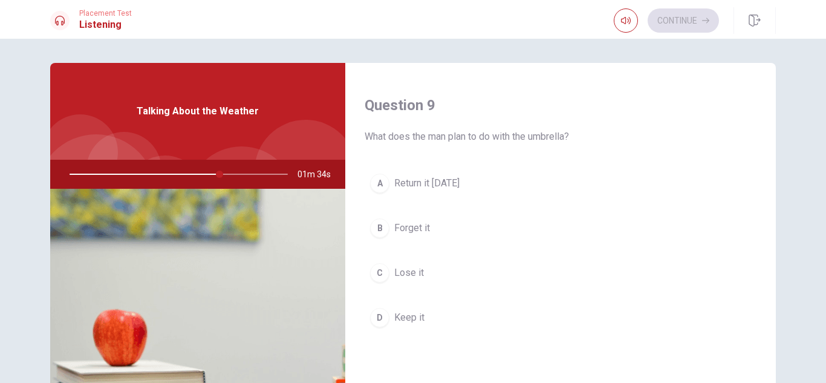
scroll to position [925, 0]
click at [447, 178] on span "Return it [DATE]" at bounding box center [426, 178] width 65 height 15
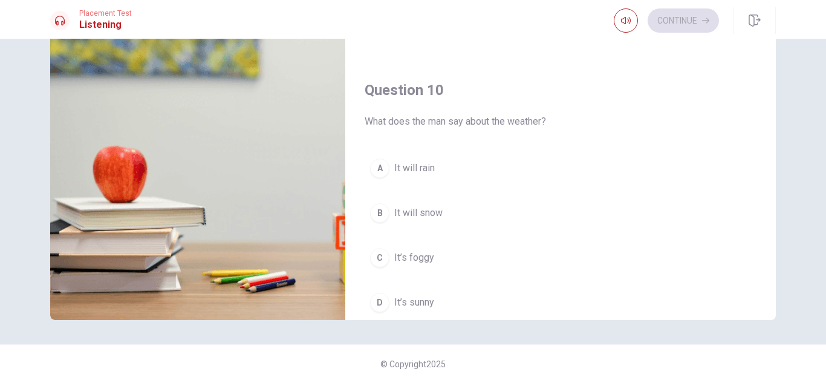
scroll to position [1127, 0]
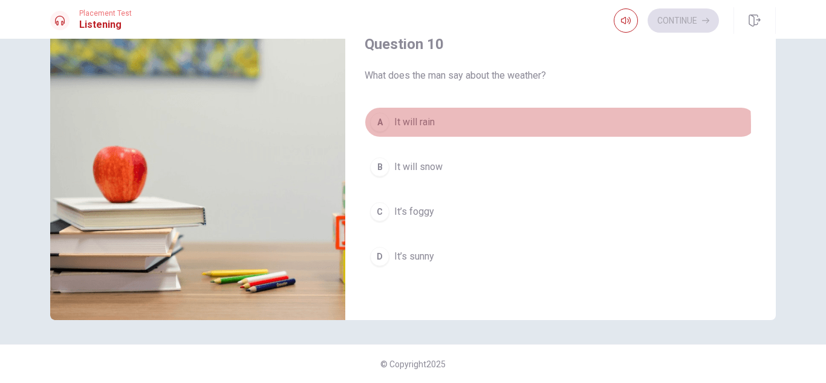
click at [433, 125] on button "A It will rain" at bounding box center [560, 122] width 392 height 30
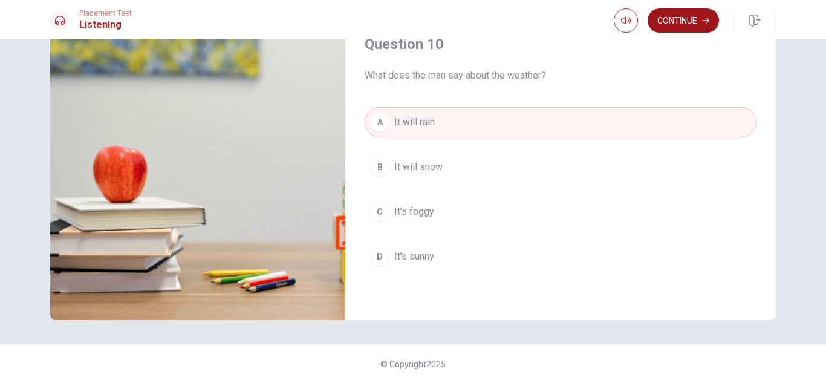
click at [688, 21] on button "Continue" at bounding box center [682, 20] width 71 height 24
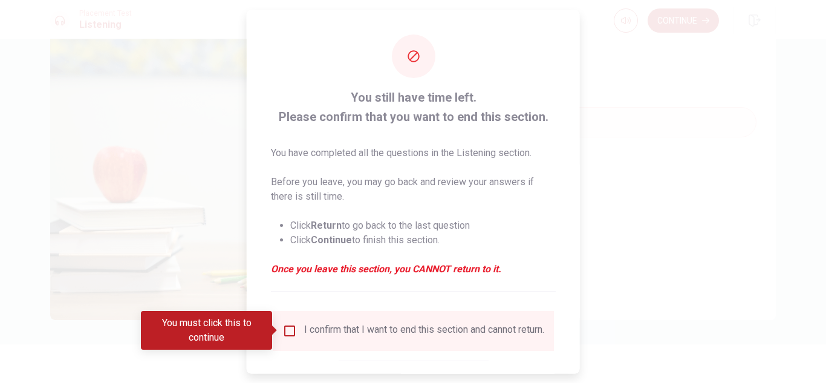
click at [289, 329] on input "You must click this to continue" at bounding box center [289, 330] width 15 height 15
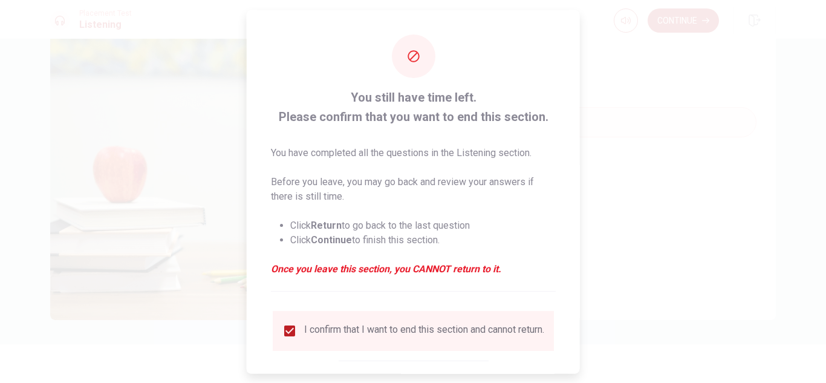
drag, startPoint x: 572, startPoint y: 262, endPoint x: 569, endPoint y: 309, distance: 47.3
click at [569, 309] on div "You still have time left. Please confirm that you want to end this section. You…" at bounding box center [413, 221] width 333 height 423
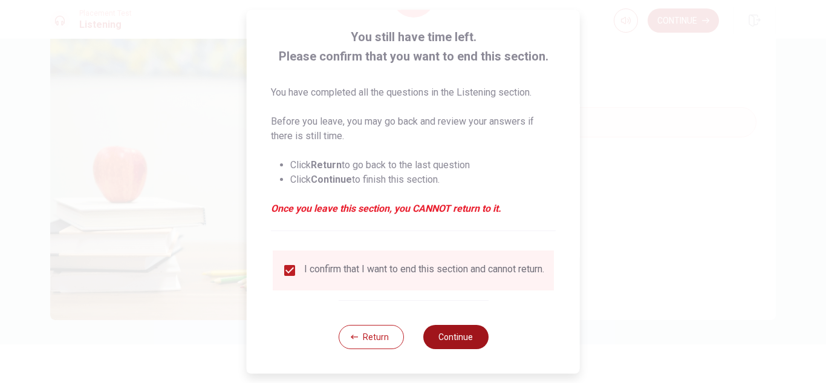
click at [460, 329] on button "Continue" at bounding box center [454, 337] width 65 height 24
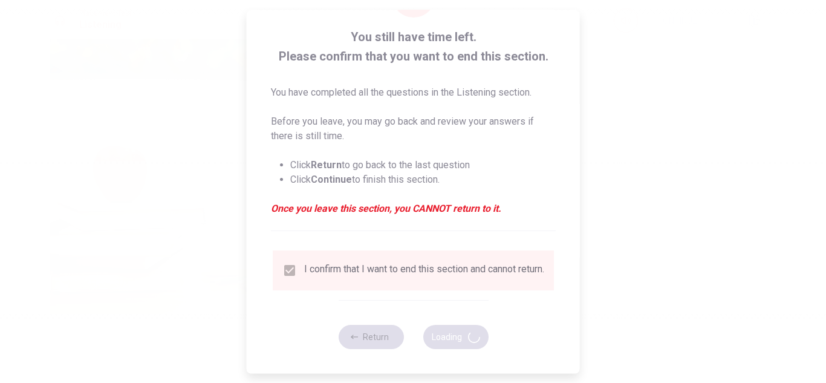
type input "87"
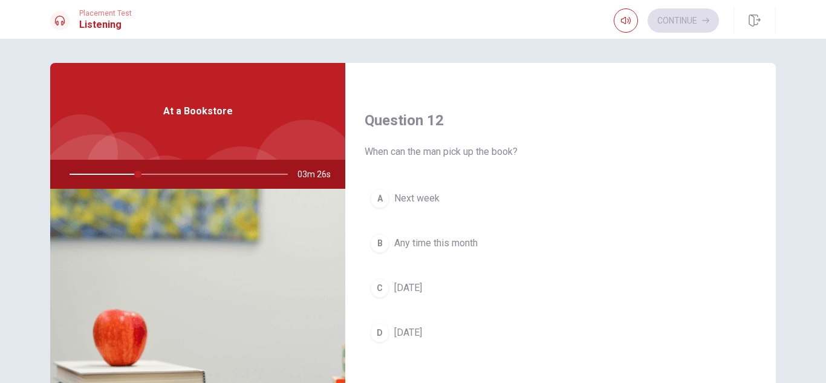
scroll to position [0, 0]
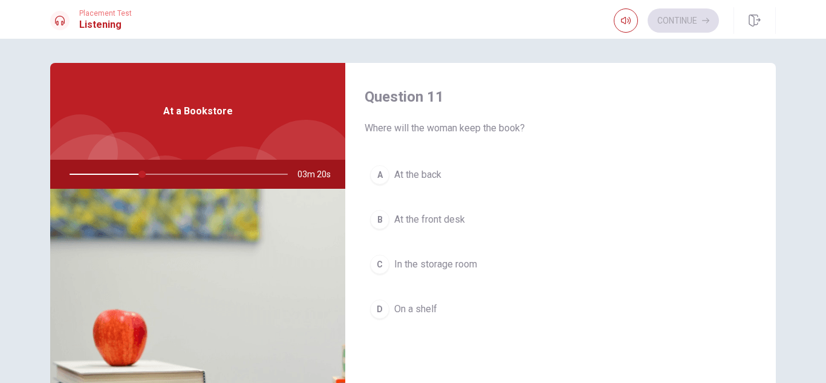
click at [418, 215] on span "At the front desk" at bounding box center [429, 219] width 71 height 15
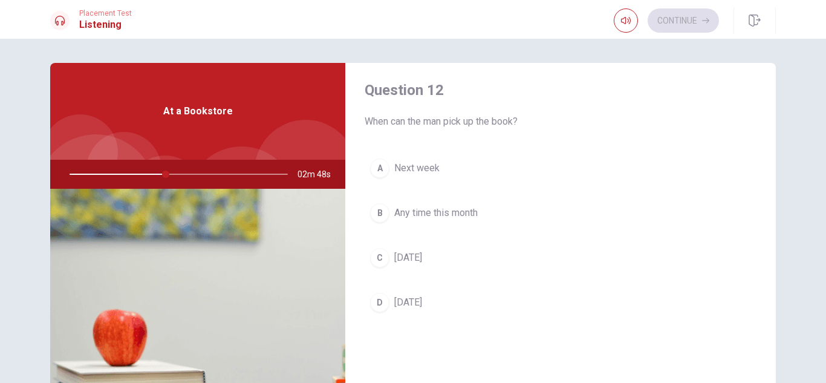
scroll to position [314, 0]
click at [395, 261] on span "[DATE]" at bounding box center [408, 260] width 28 height 15
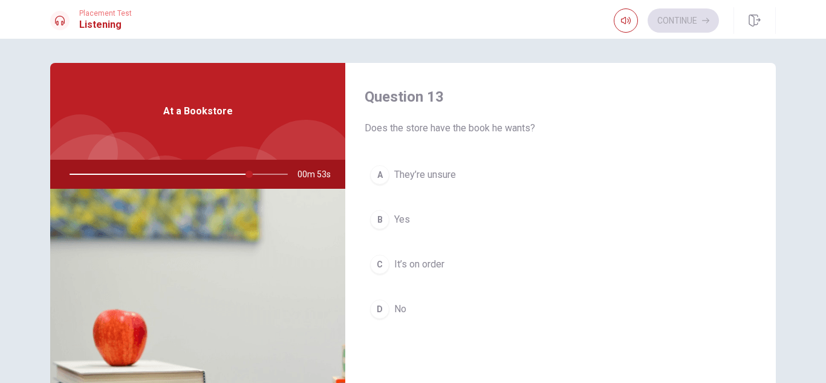
scroll to position [621, 0]
click at [406, 211] on span "Yes" at bounding box center [402, 217] width 16 height 15
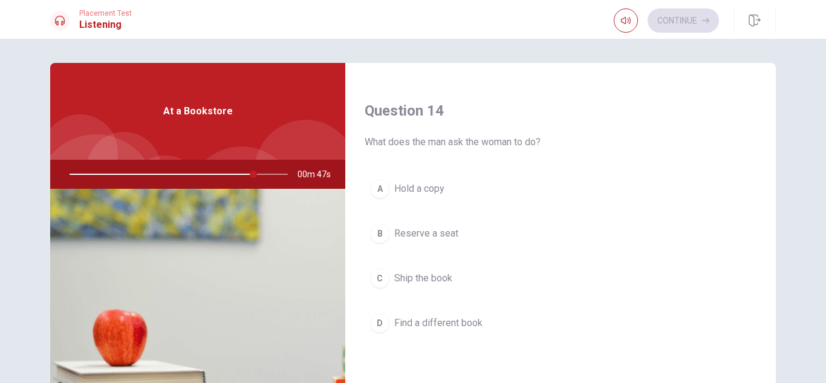
scroll to position [916, 0]
click at [422, 267] on button "C Ship the book" at bounding box center [560, 276] width 392 height 30
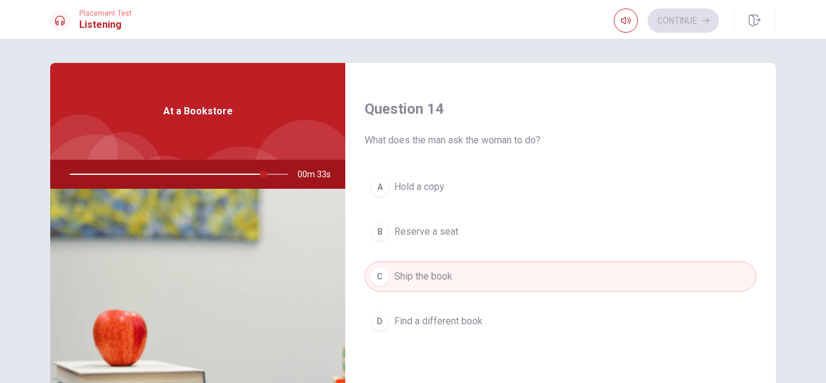
drag, startPoint x: 766, startPoint y: 323, endPoint x: 768, endPoint y: 370, distance: 46.6
click at [768, 370] on div "Question 11 Where will the woman keep the book? A At the back B At the front de…" at bounding box center [560, 273] width 430 height 420
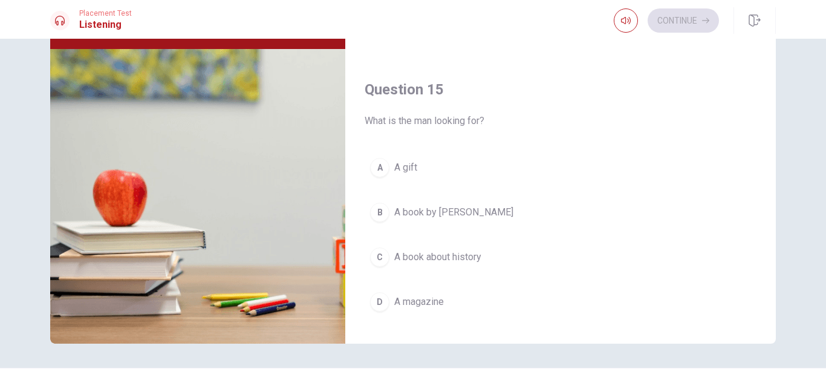
scroll to position [1127, 0]
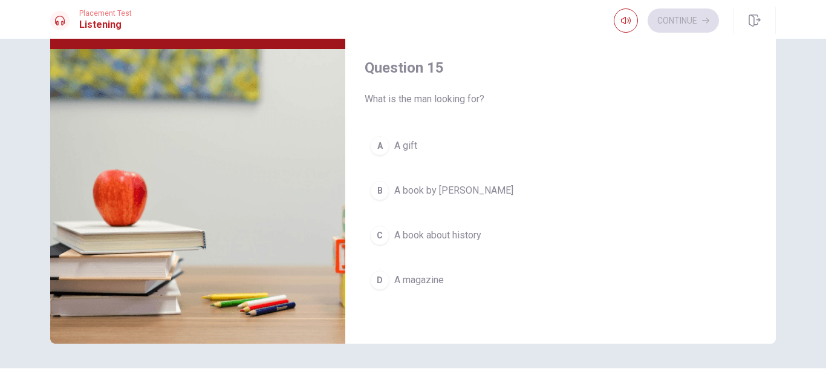
click at [447, 230] on span "A book about history" at bounding box center [437, 235] width 87 height 15
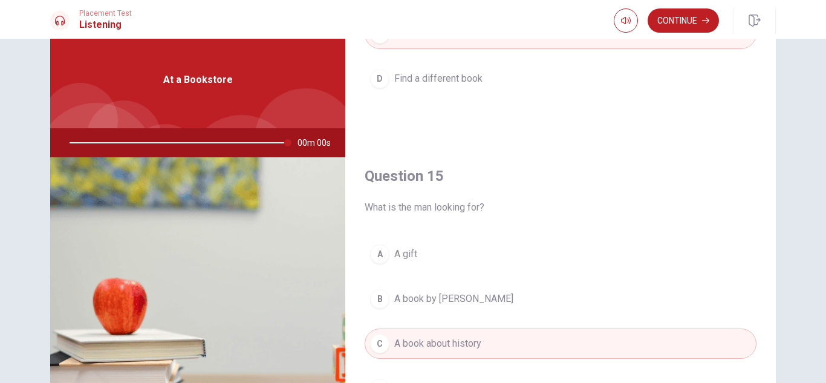
type input "0"
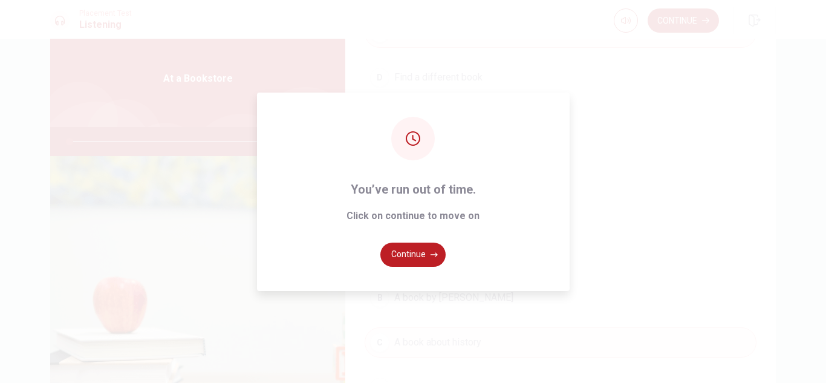
scroll to position [36, 0]
click at [413, 259] on button "Continue" at bounding box center [412, 254] width 65 height 24
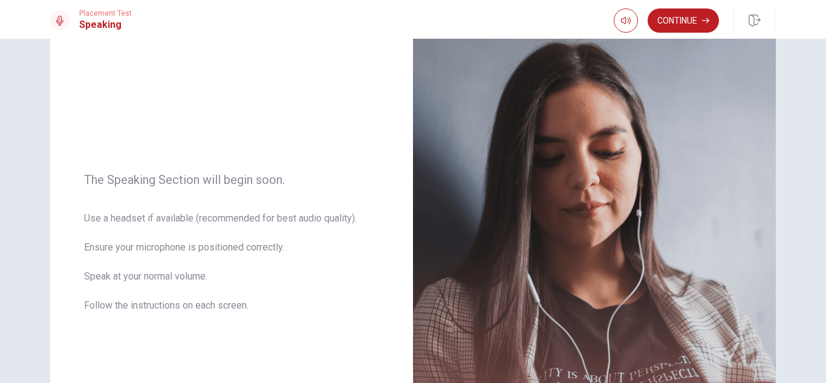
scroll to position [64, 0]
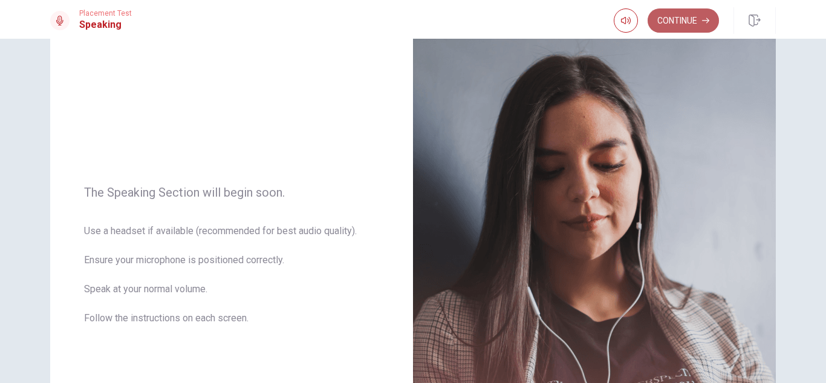
click at [669, 18] on button "Continue" at bounding box center [682, 20] width 71 height 24
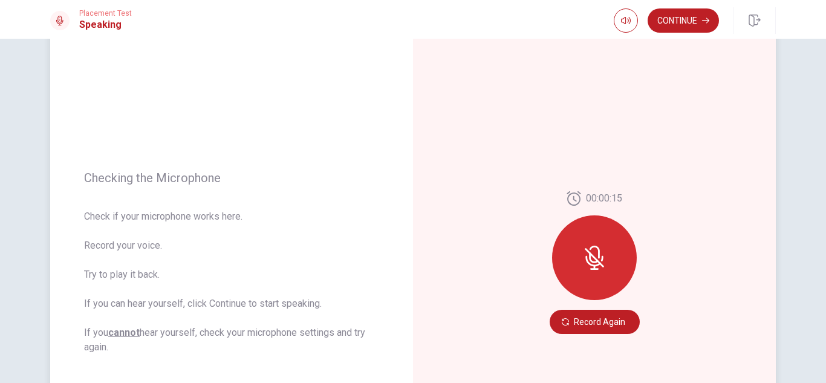
click at [586, 250] on icon at bounding box center [593, 257] width 19 height 19
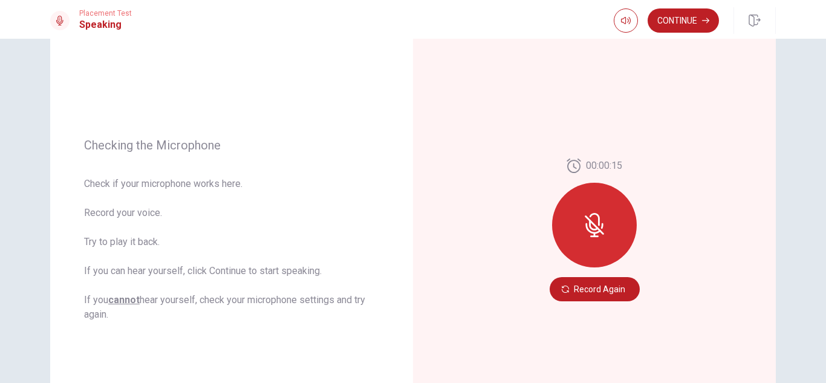
scroll to position [100, 0]
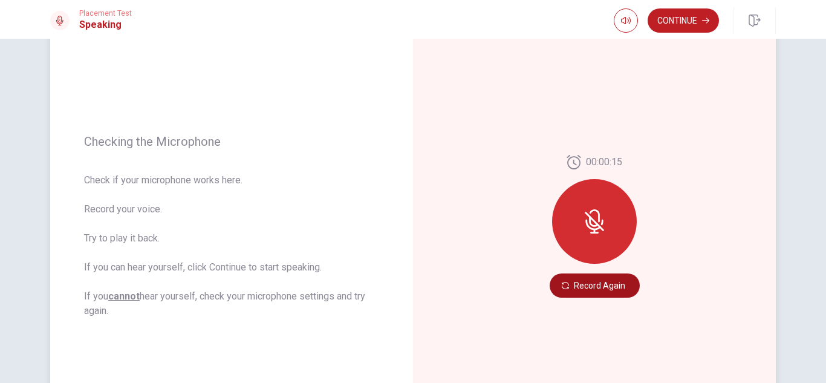
click at [592, 285] on button "Record Again" at bounding box center [594, 285] width 90 height 24
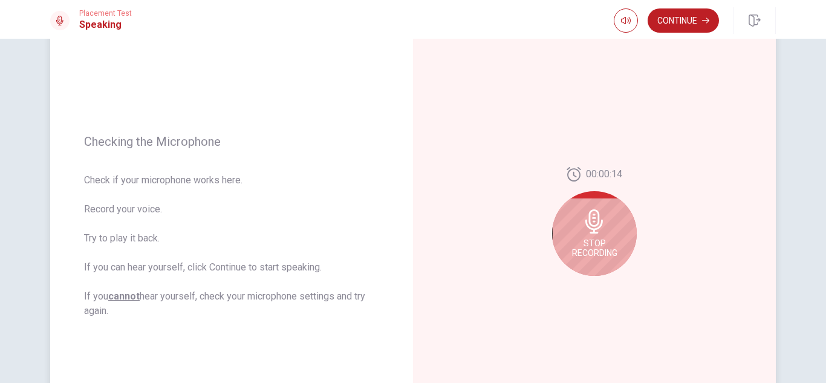
click at [591, 223] on icon at bounding box center [594, 221] width 24 height 24
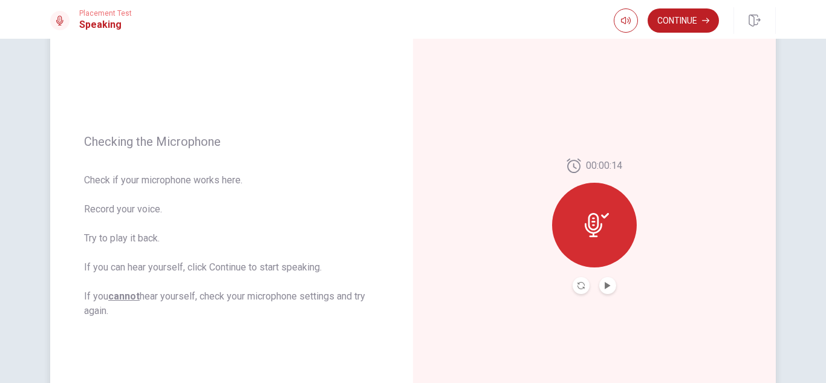
click at [575, 289] on button "Record Again" at bounding box center [580, 285] width 17 height 17
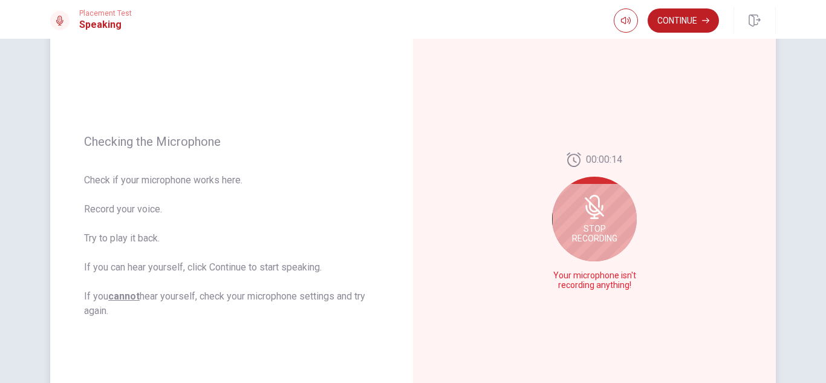
click at [594, 213] on icon at bounding box center [594, 207] width 24 height 24
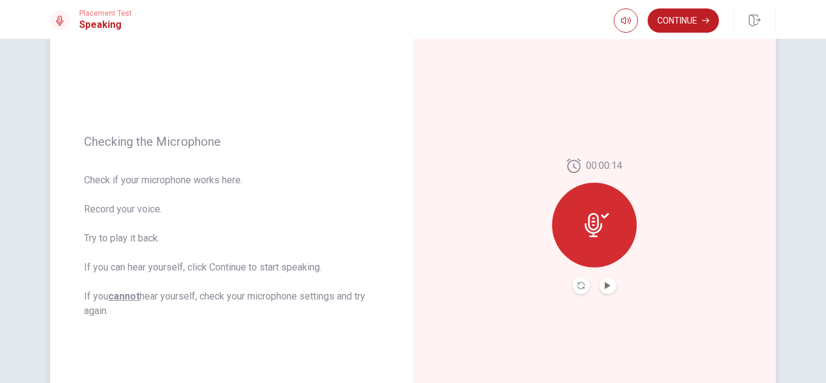
click at [591, 239] on div at bounding box center [594, 225] width 85 height 85
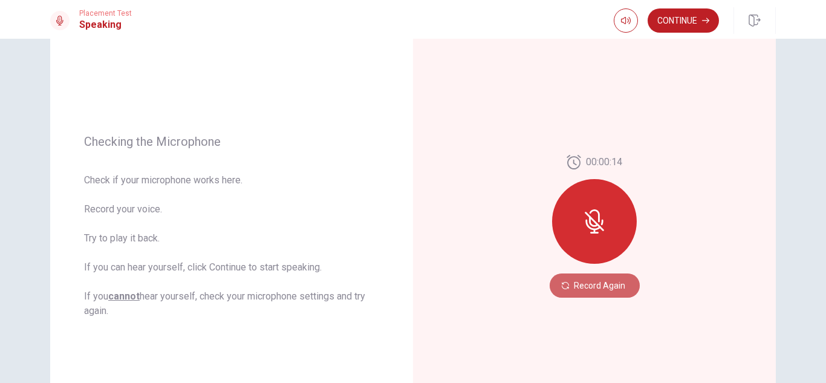
click at [604, 285] on button "Record Again" at bounding box center [594, 285] width 90 height 24
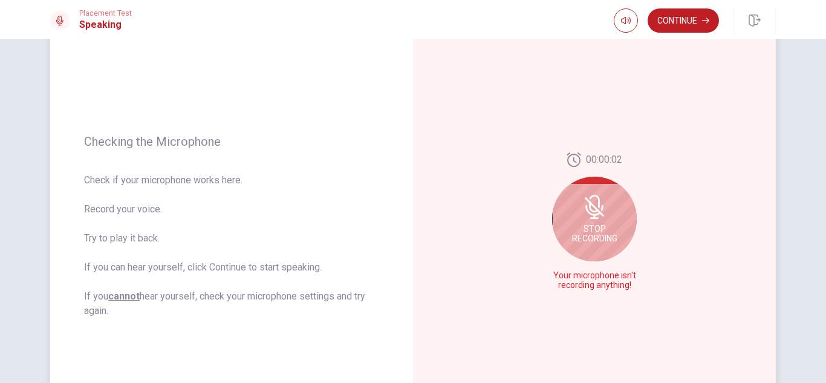
click at [598, 222] on div "Stop Recording" at bounding box center [594, 218] width 85 height 85
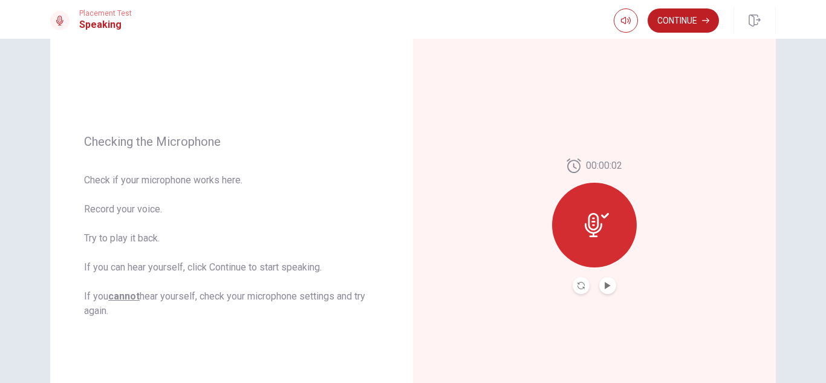
click at [600, 286] on button "Play Audio" at bounding box center [607, 285] width 17 height 17
click at [587, 241] on div at bounding box center [594, 225] width 85 height 85
click at [604, 282] on icon "Play Audio" at bounding box center [607, 285] width 7 height 7
click at [609, 289] on button "Pause Audio" at bounding box center [607, 285] width 17 height 17
click at [609, 289] on button "Play Audio" at bounding box center [607, 285] width 17 height 17
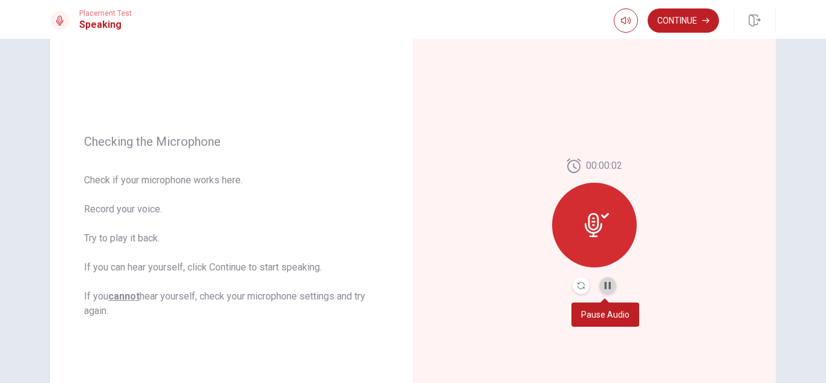
click at [609, 289] on button "Pause Audio" at bounding box center [607, 285] width 17 height 17
click at [587, 208] on div at bounding box center [594, 225] width 85 height 85
click at [581, 285] on icon "Record Again" at bounding box center [580, 285] width 7 height 7
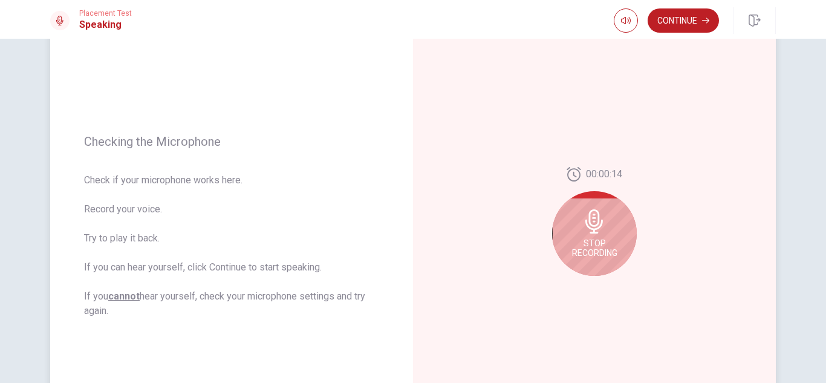
click at [615, 236] on div "Stop Recording" at bounding box center [594, 233] width 85 height 85
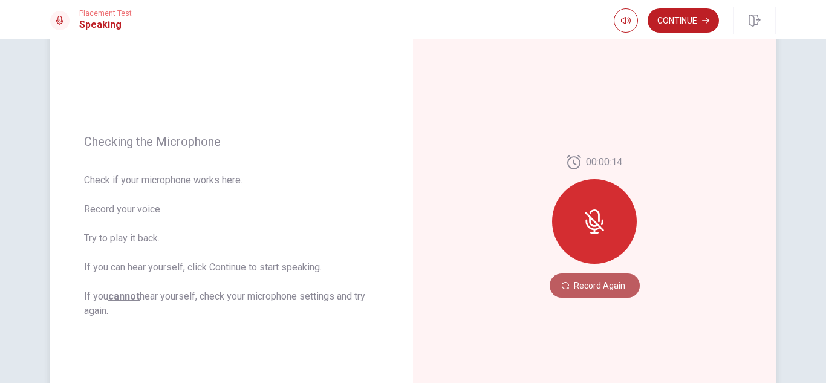
click at [594, 285] on button "Record Again" at bounding box center [594, 285] width 90 height 24
click at [590, 224] on icon at bounding box center [594, 221] width 24 height 24
click at [571, 225] on div at bounding box center [594, 221] width 85 height 85
click at [573, 289] on button "Record Again" at bounding box center [594, 285] width 90 height 24
click at [574, 282] on button "Record Again" at bounding box center [594, 285] width 90 height 24
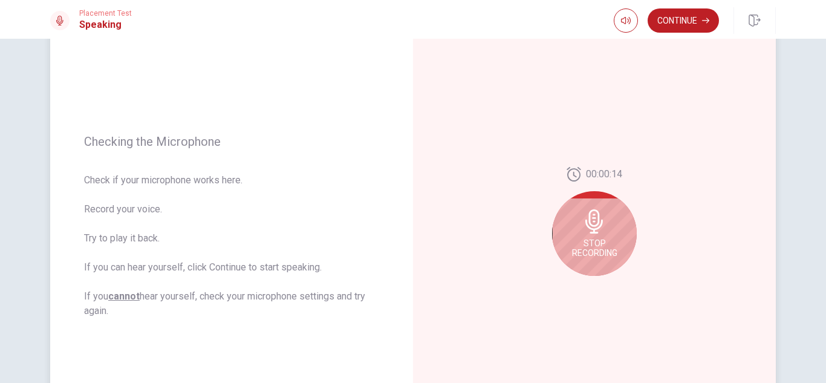
click at [586, 250] on span "Stop Recording" at bounding box center [594, 247] width 45 height 19
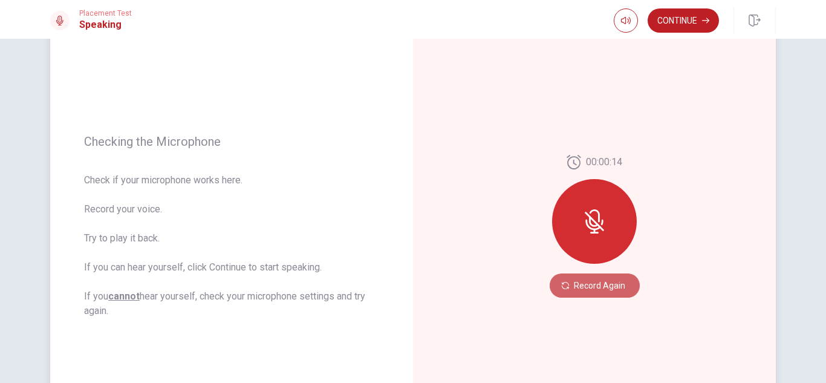
click at [572, 289] on button "Record Again" at bounding box center [594, 285] width 90 height 24
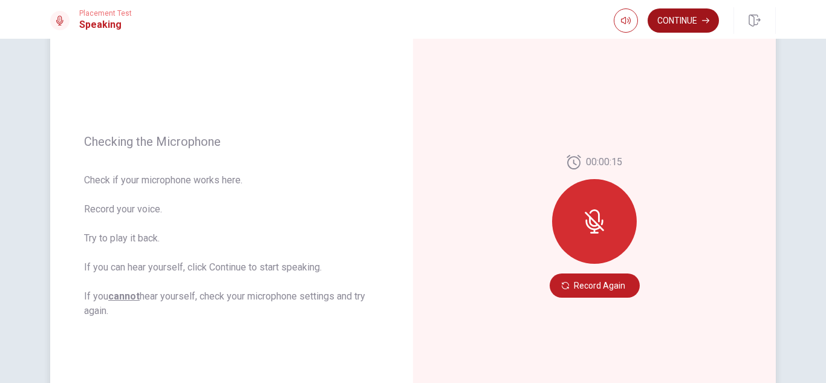
click at [696, 15] on button "Continue" at bounding box center [682, 20] width 71 height 24
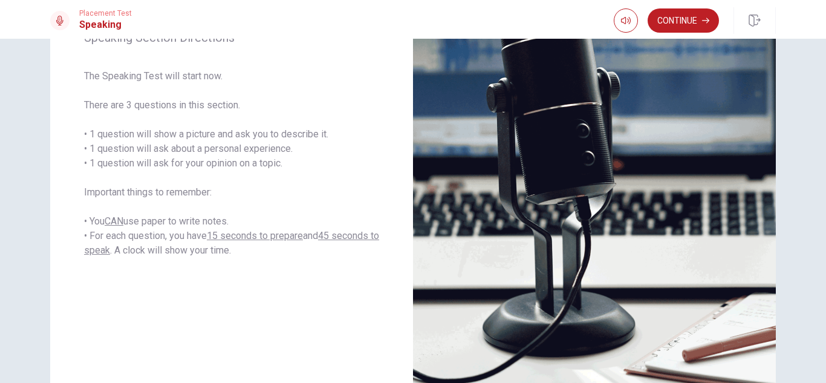
scroll to position [178, 0]
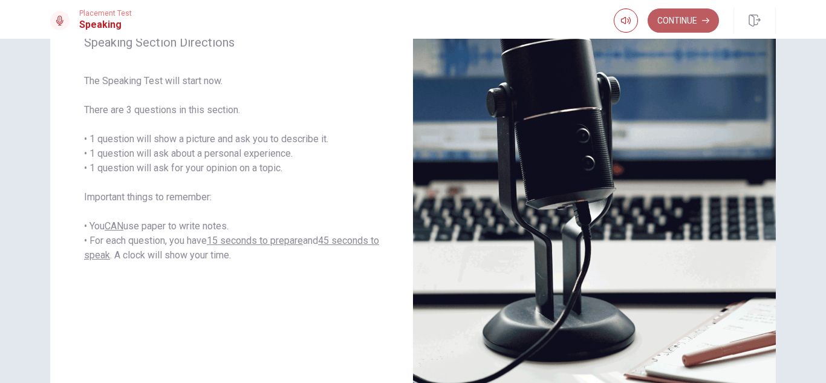
click at [669, 21] on button "Continue" at bounding box center [682, 20] width 71 height 24
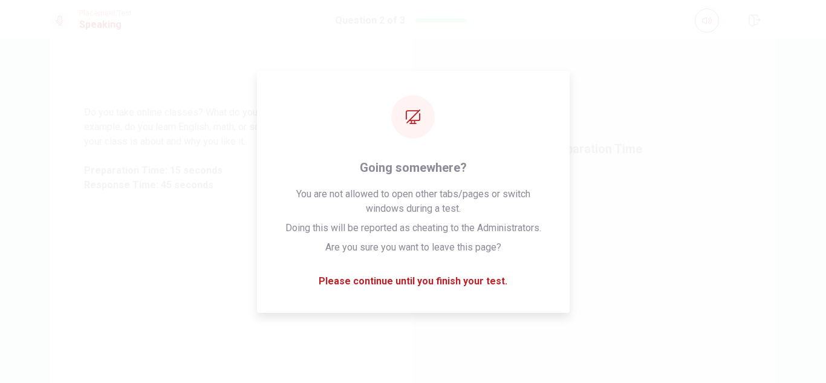
drag, startPoint x: 746, startPoint y: 10, endPoint x: 456, endPoint y: 28, distance: 290.0
click at [456, 28] on div "Placement Test Speaking Question 2 of 3" at bounding box center [413, 20] width 764 height 27
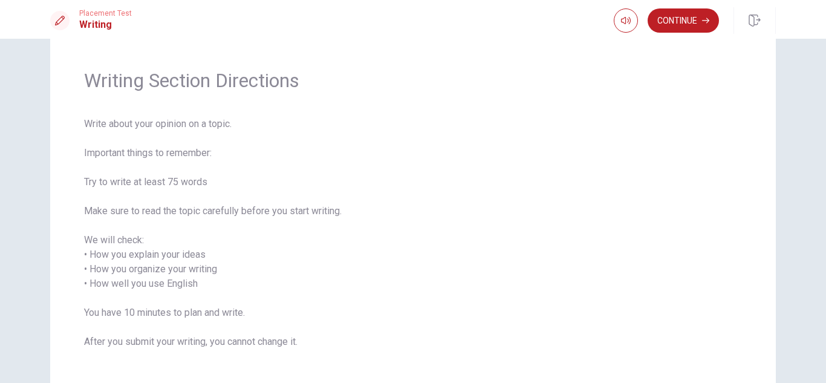
scroll to position [0, 0]
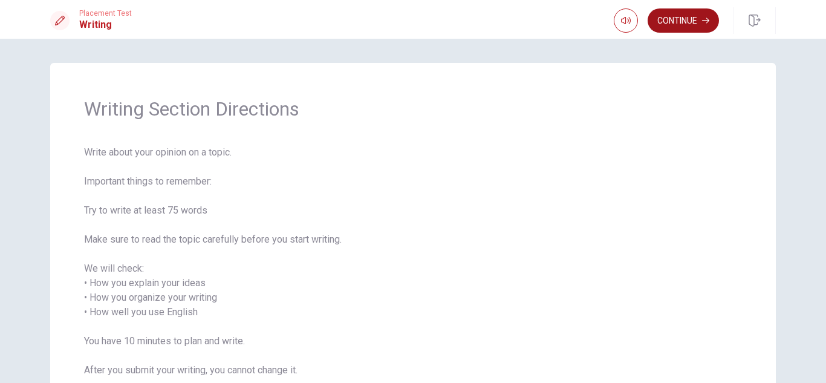
click at [685, 23] on button "Continue" at bounding box center [682, 20] width 71 height 24
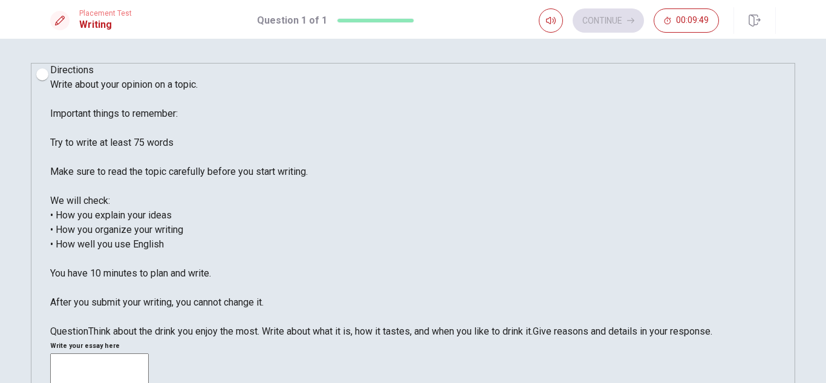
type textarea "t"
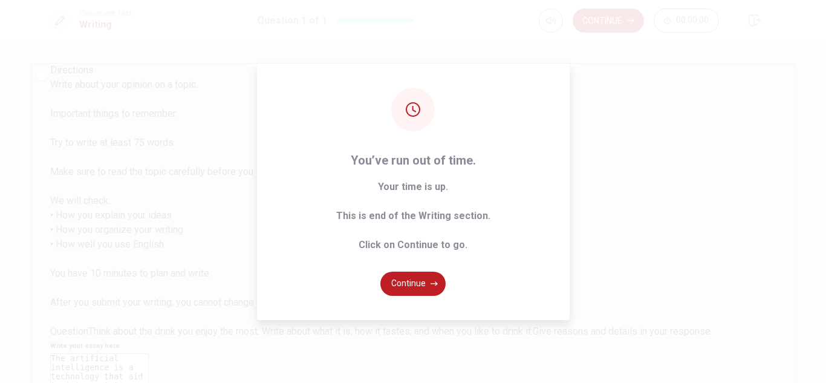
type textarea "The artificial intelligence is a technology that aid to interpretet, analyze di…"
drag, startPoint x: 821, startPoint y: 126, endPoint x: 823, endPoint y: 147, distance: 21.2
click at [823, 147] on div "You’ve run out of time. Your time is up. This is end of the Writing section. Cl…" at bounding box center [413, 191] width 826 height 383
click at [408, 288] on button "Continue" at bounding box center [412, 283] width 65 height 24
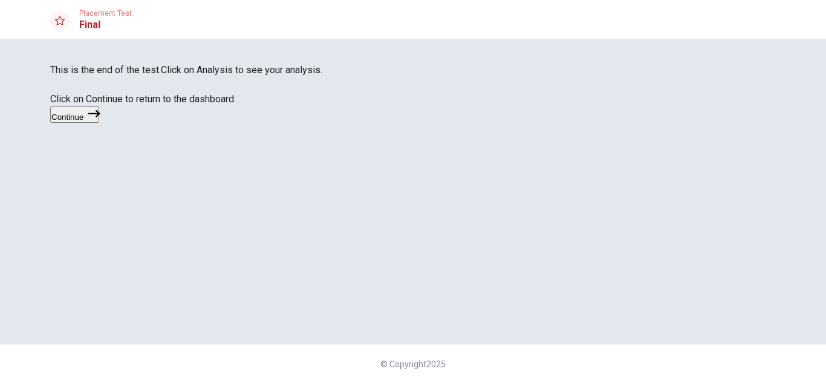
click at [99, 123] on button "Continue" at bounding box center [74, 114] width 49 height 16
